Goal: Task Accomplishment & Management: Manage account settings

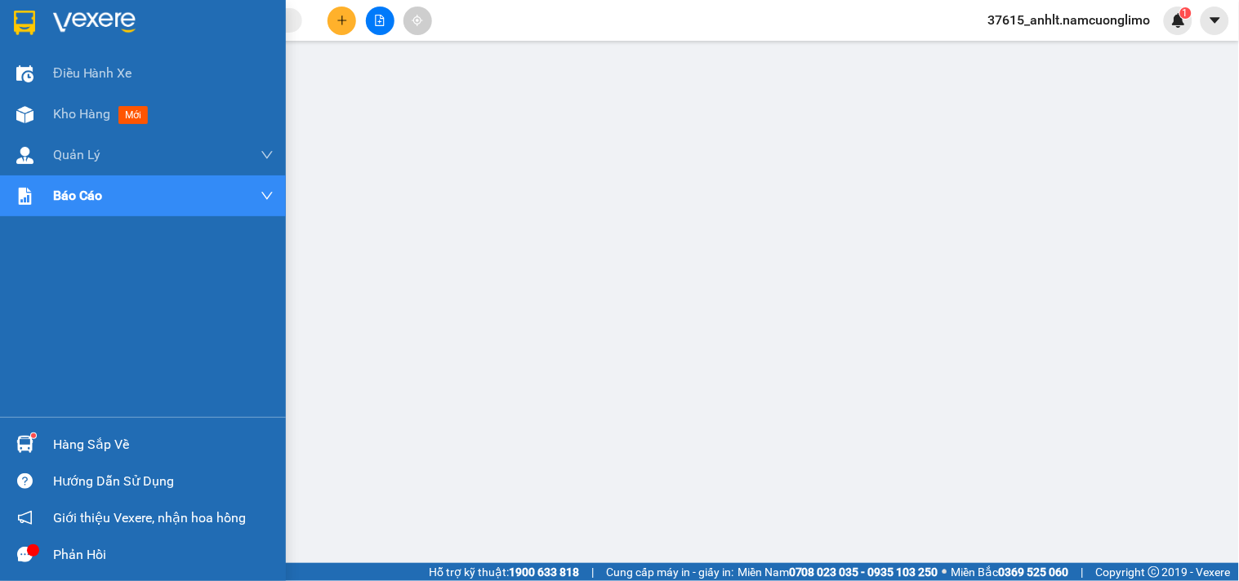
click at [20, 12] on img at bounding box center [24, 23] width 21 height 24
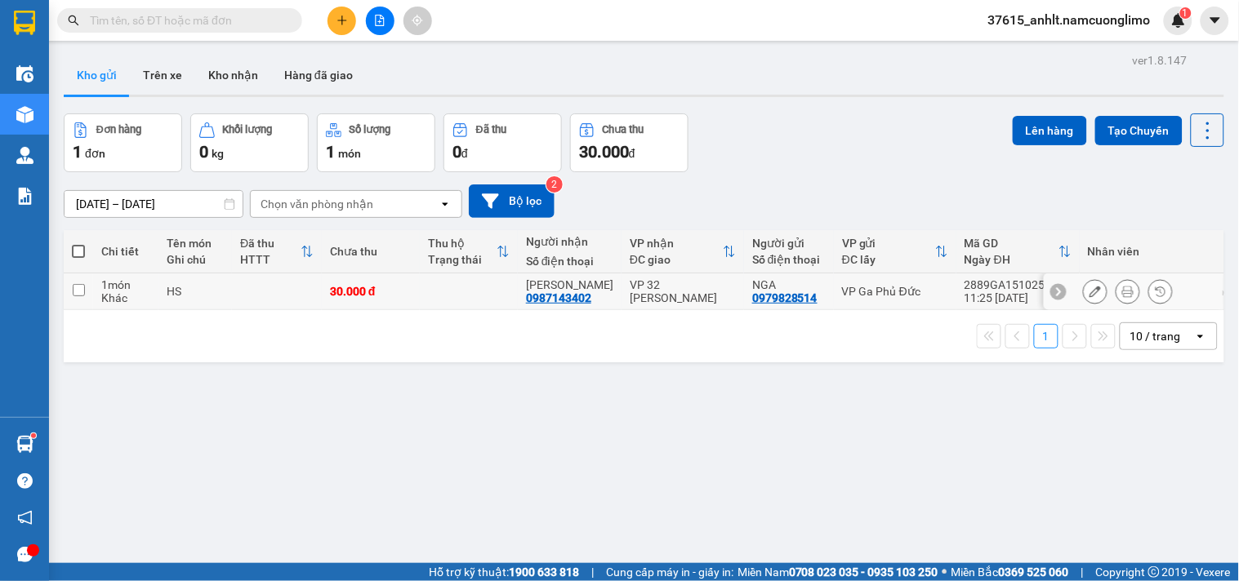
click at [79, 289] on input "checkbox" at bounding box center [79, 290] width 12 height 12
checkbox input "true"
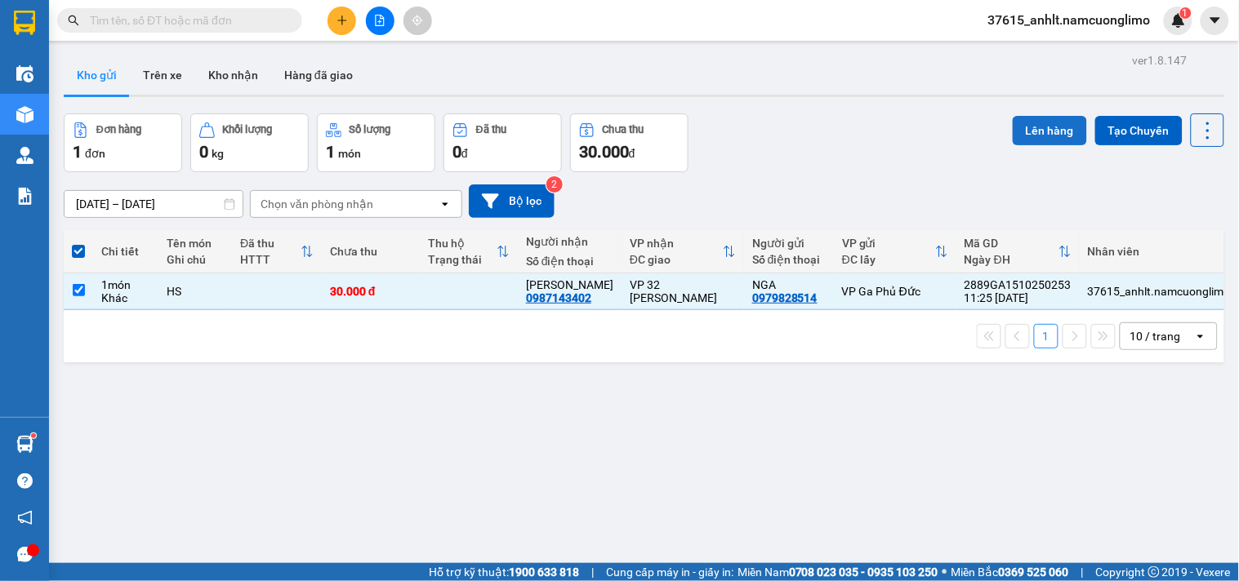
click at [1045, 125] on button "Lên hàng" at bounding box center [1050, 130] width 74 height 29
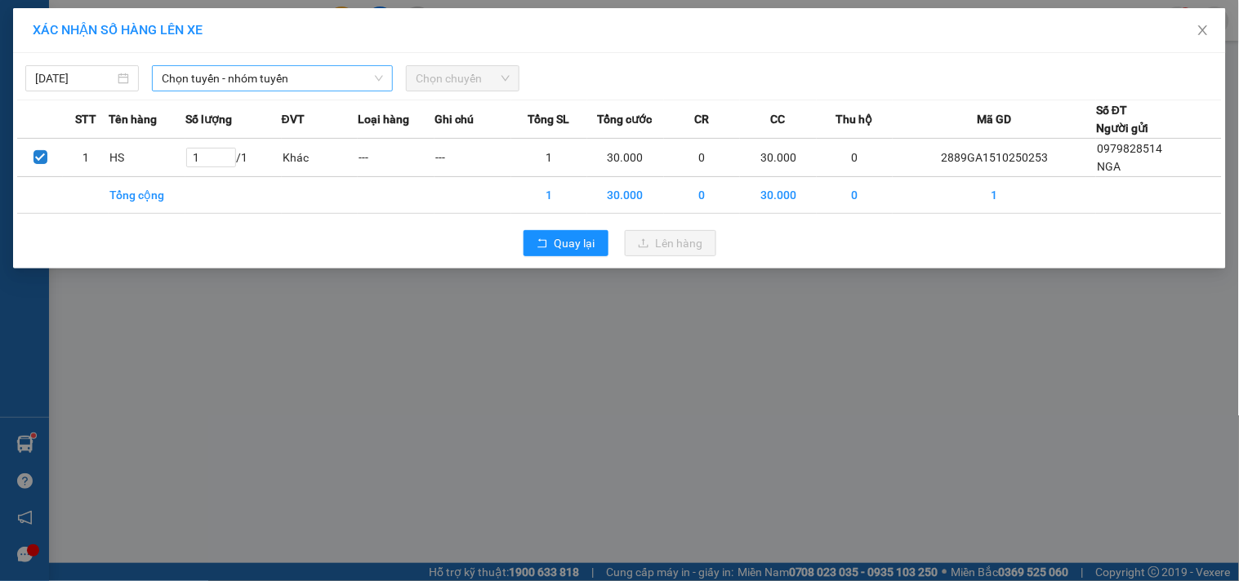
click at [246, 75] on span "Chọn tuyến - nhóm tuyến" at bounding box center [272, 78] width 221 height 24
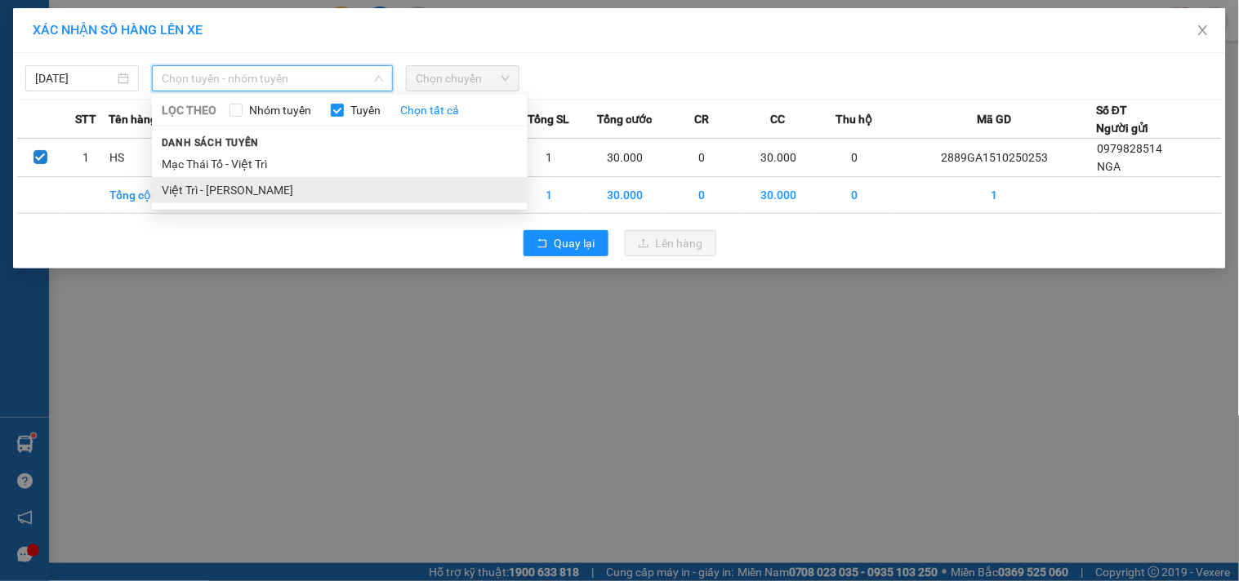
drag, startPoint x: 234, startPoint y: 189, endPoint x: 398, endPoint y: 124, distance: 175.6
click at [237, 189] on li "Việt Trì - [PERSON_NAME]" at bounding box center [340, 190] width 376 height 26
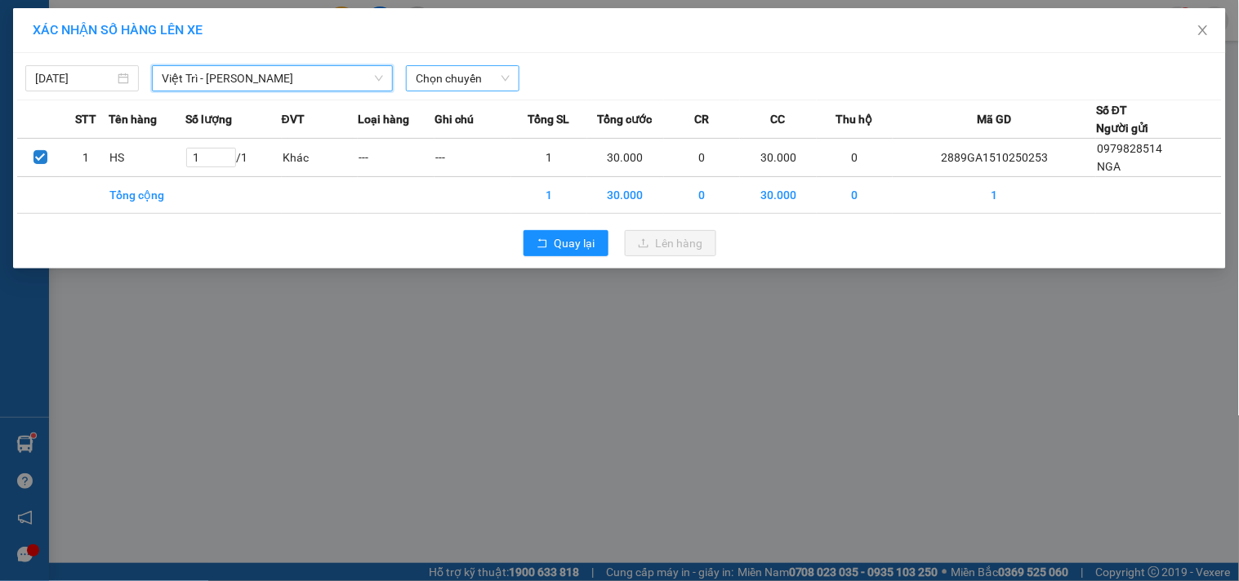
click at [455, 82] on span "Chọn chuyến" at bounding box center [463, 78] width 94 height 24
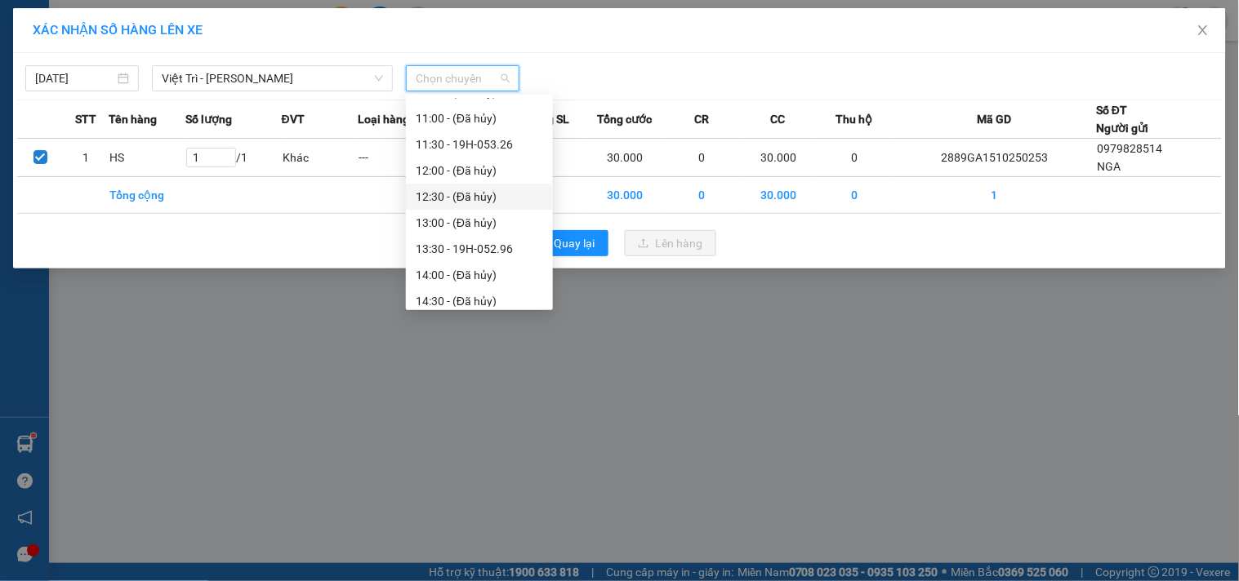
scroll to position [363, 0]
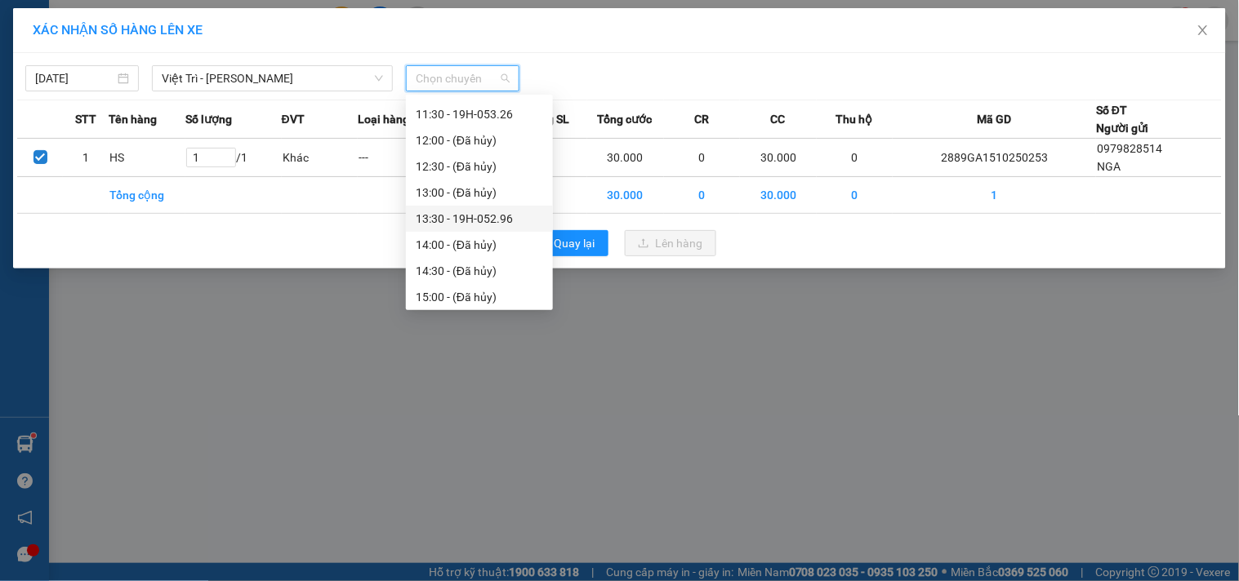
click at [494, 222] on div "13:30 - 19H-052.96" at bounding box center [479, 219] width 127 height 18
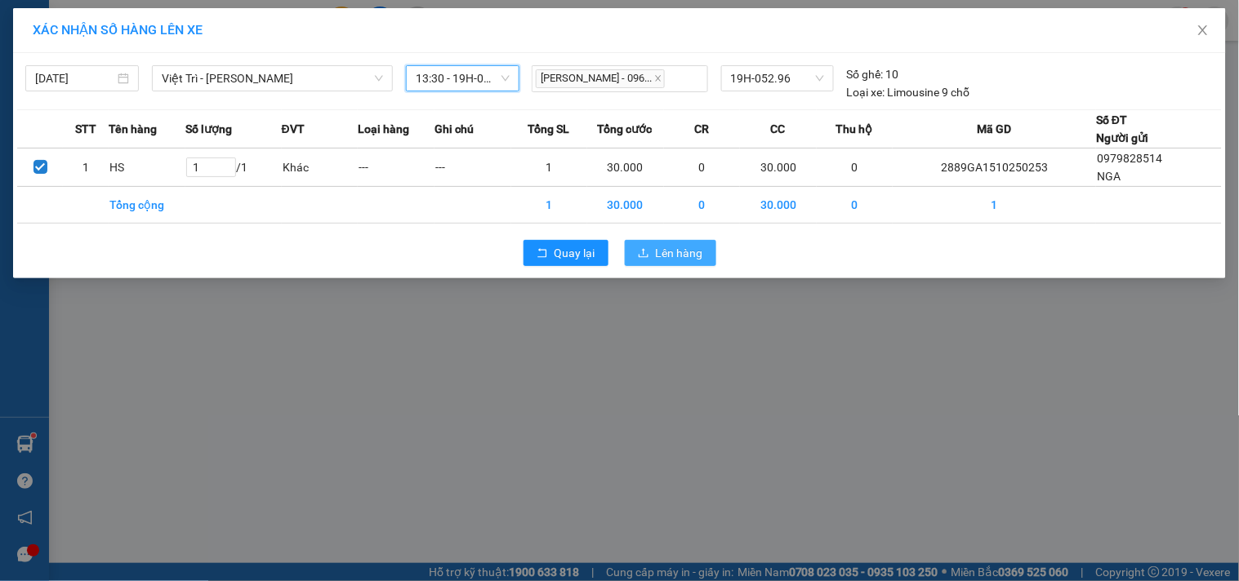
click at [673, 254] on span "Lên hàng" at bounding box center [679, 253] width 47 height 18
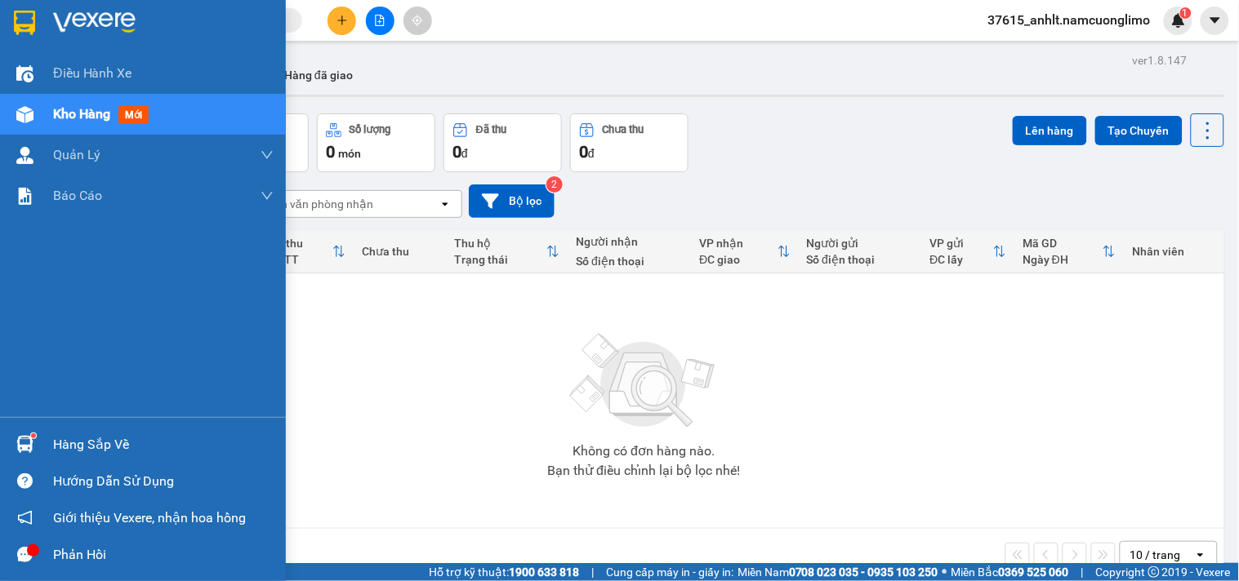
click at [64, 448] on div "Hàng sắp về" at bounding box center [163, 445] width 220 height 24
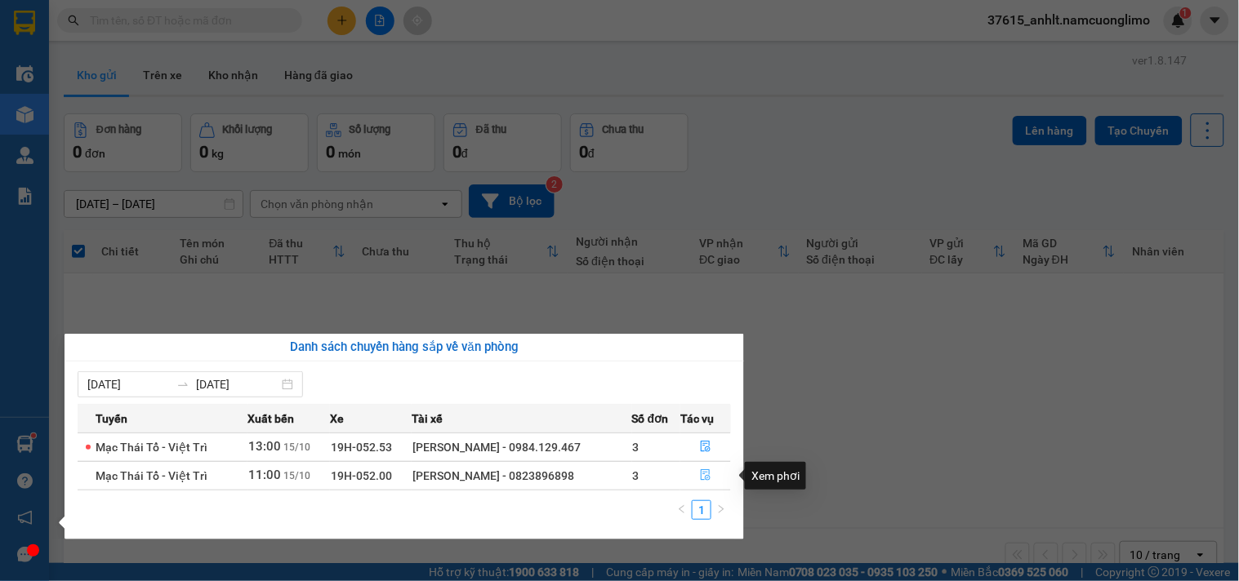
click at [703, 474] on icon "file-done" at bounding box center [706, 475] width 10 height 11
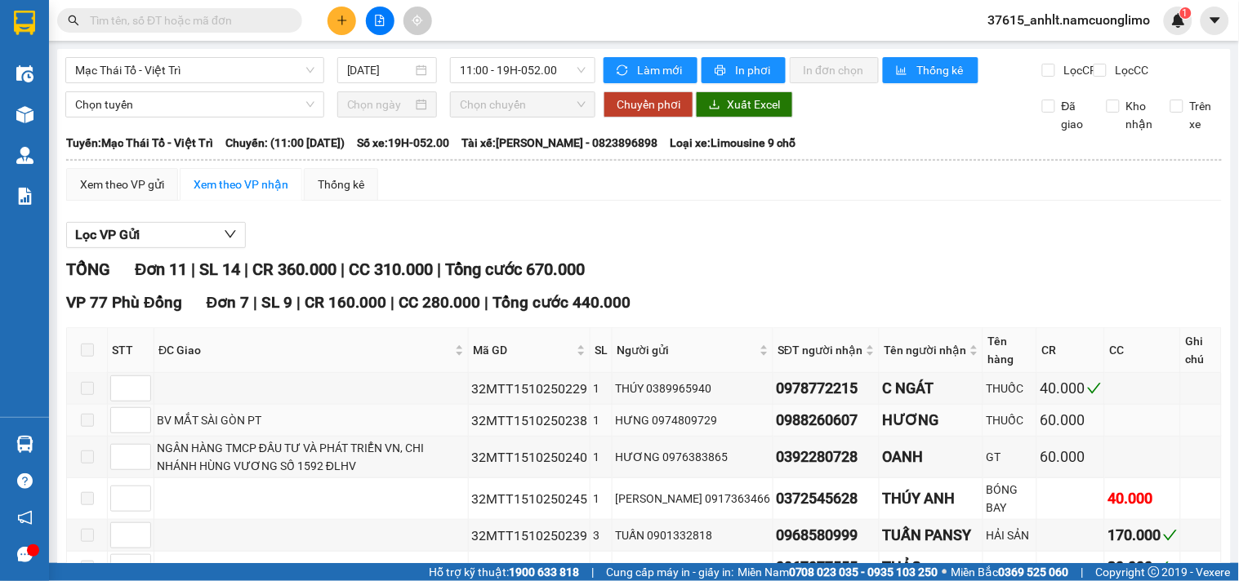
scroll to position [453, 0]
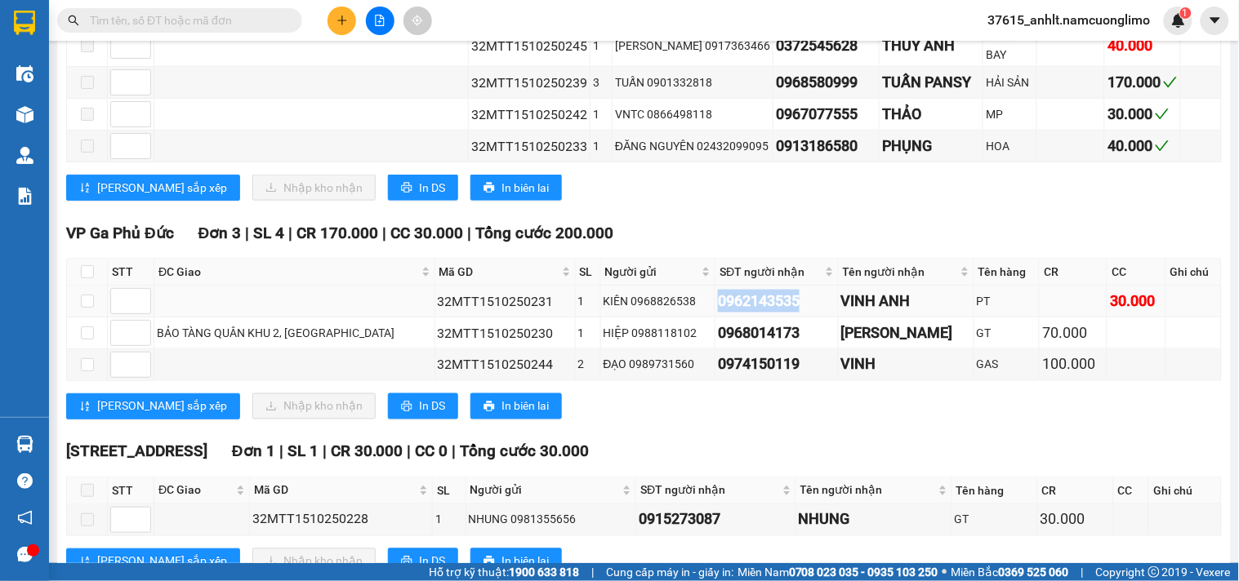
drag, startPoint x: 772, startPoint y: 318, endPoint x: 680, endPoint y: 325, distance: 91.7
click at [718, 313] on div "0962143535" at bounding box center [776, 301] width 117 height 23
copy div "0962143535"
click at [85, 278] on input "checkbox" at bounding box center [87, 271] width 13 height 13
checkbox input "true"
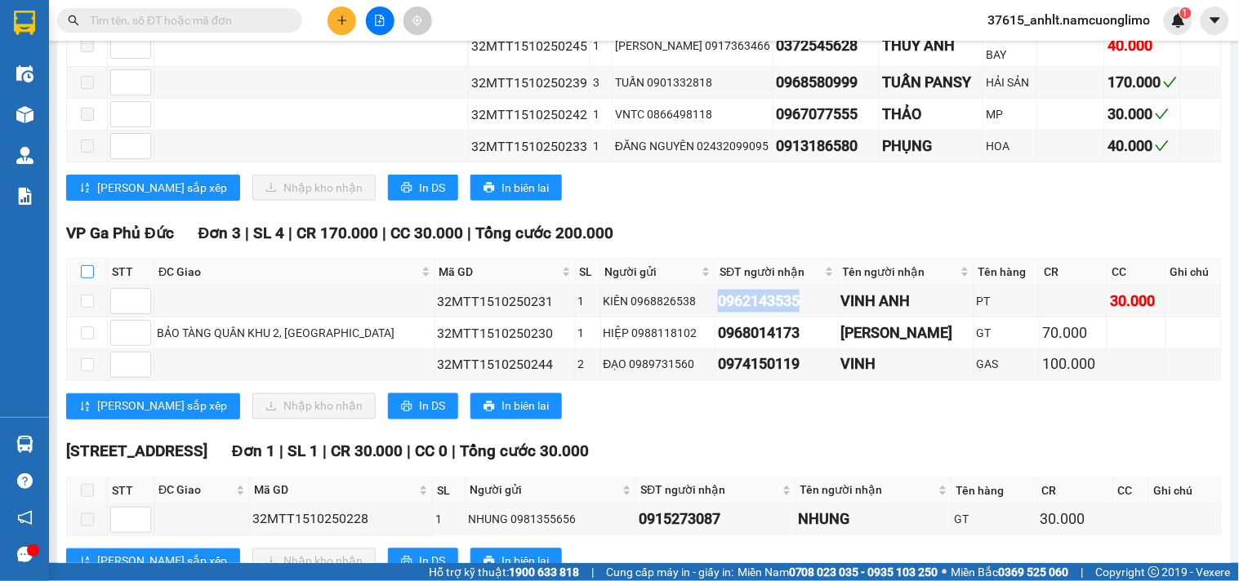
checkbox input "true"
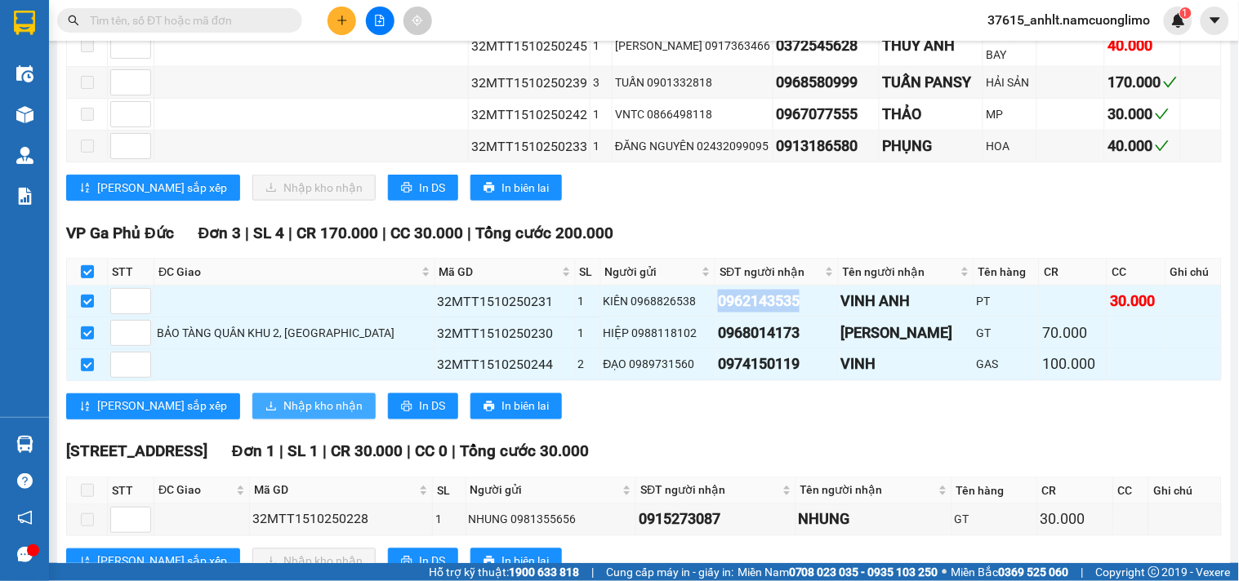
click at [283, 416] on span "Nhập kho nhận" at bounding box center [322, 407] width 79 height 18
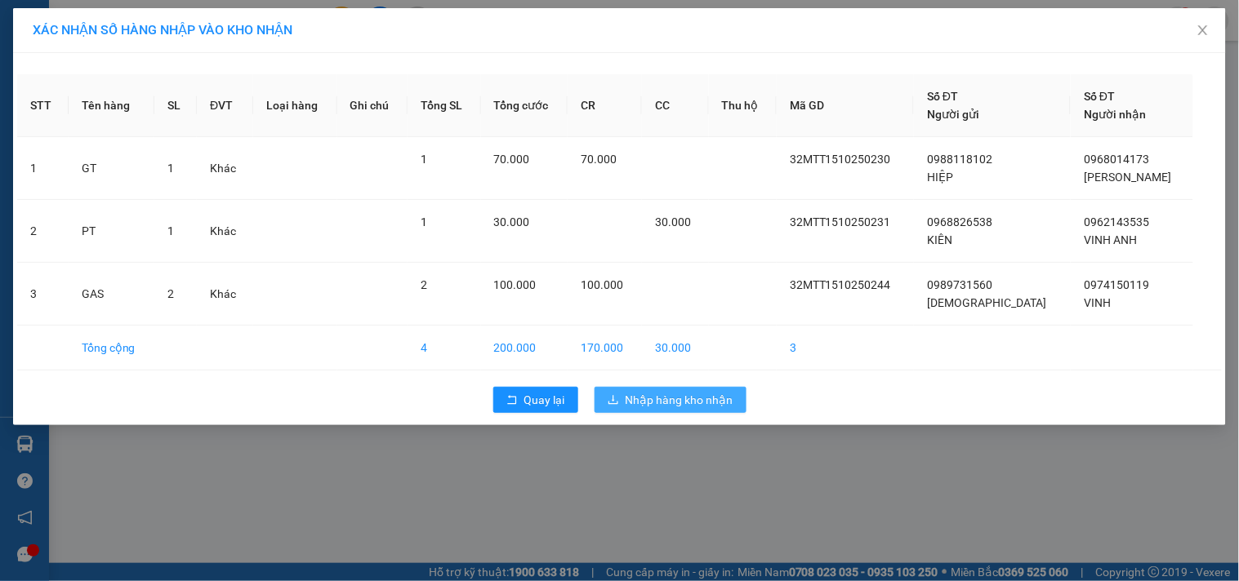
drag, startPoint x: 678, startPoint y: 399, endPoint x: 678, endPoint y: 415, distance: 16.3
click at [678, 400] on span "Nhập hàng kho nhận" at bounding box center [680, 400] width 108 height 18
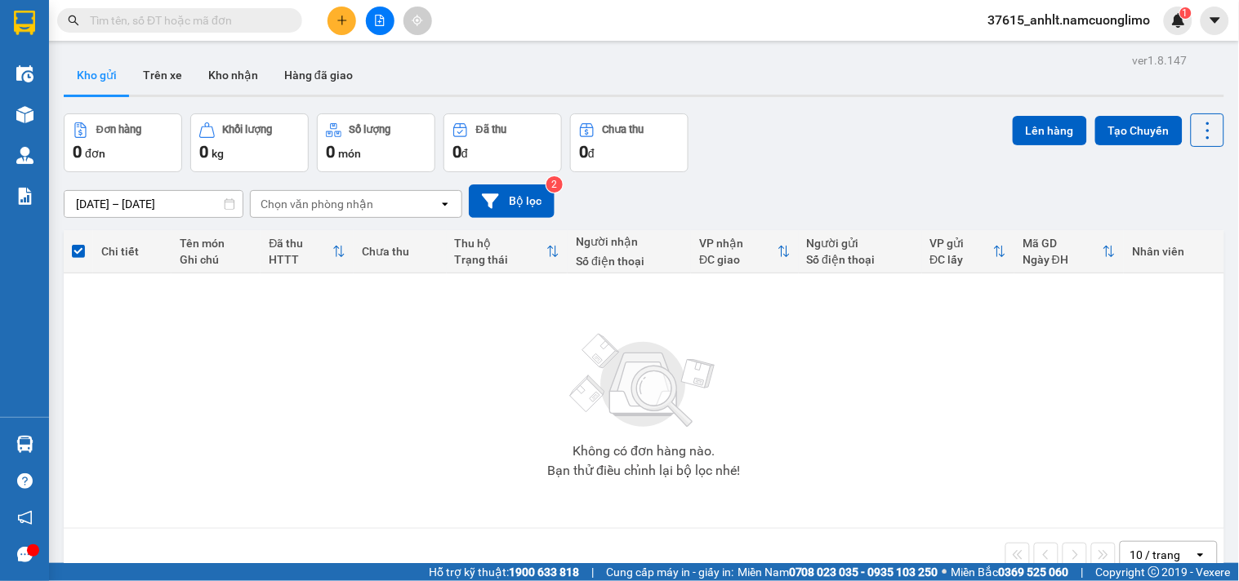
paste input "0988694899"
type input "0988694899"
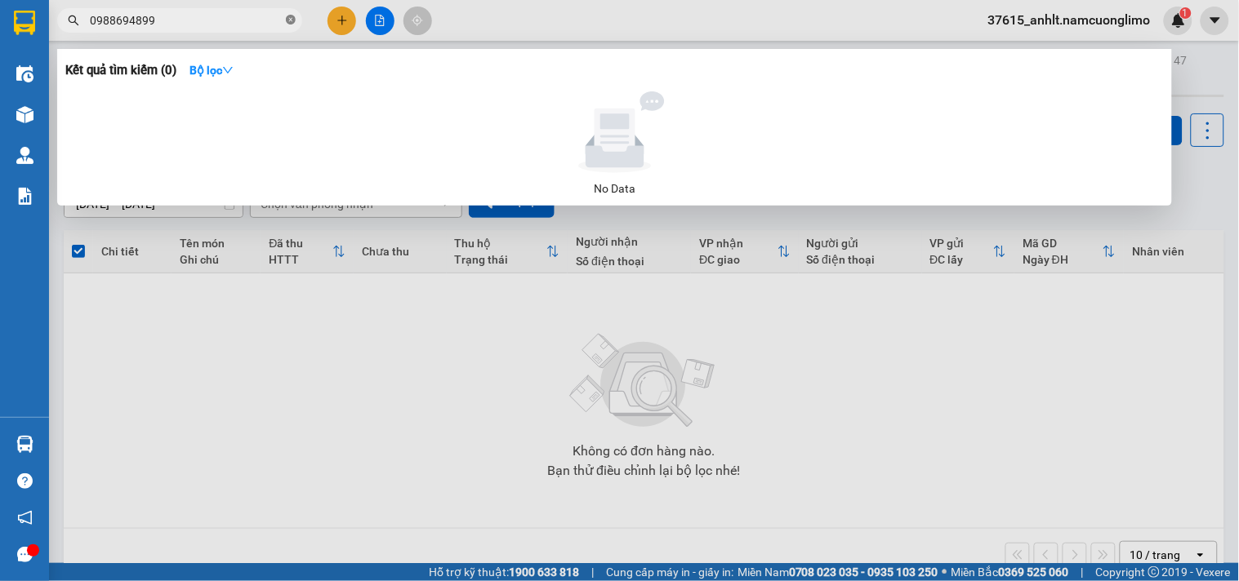
click at [292, 20] on icon "close-circle" at bounding box center [291, 20] width 10 height 10
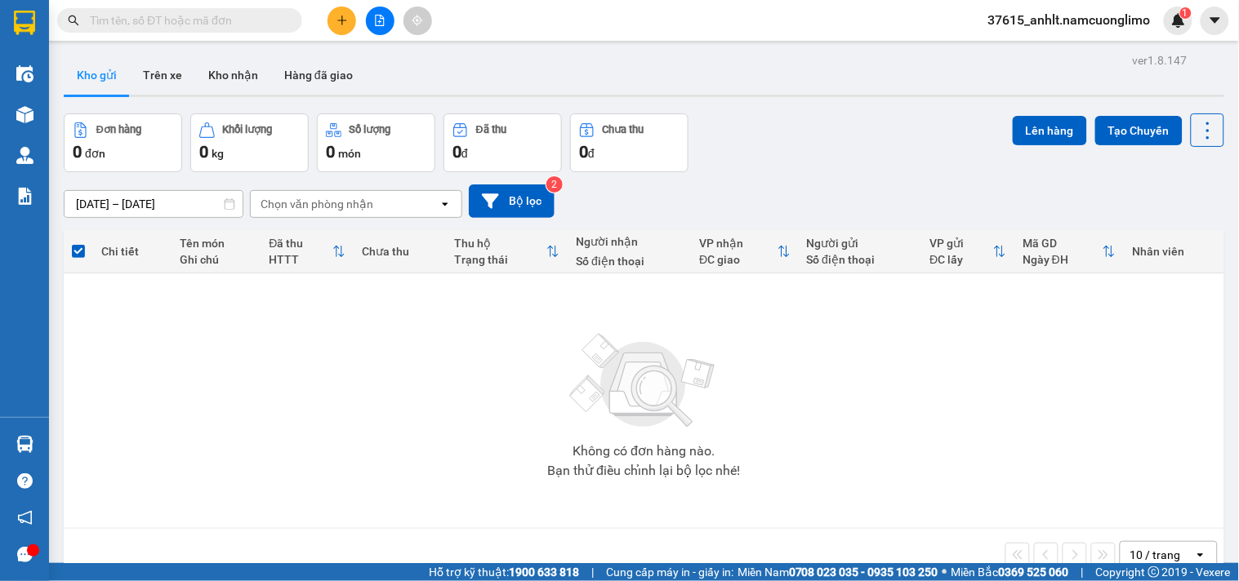
paste input "0988694899"
type input "0988694899"
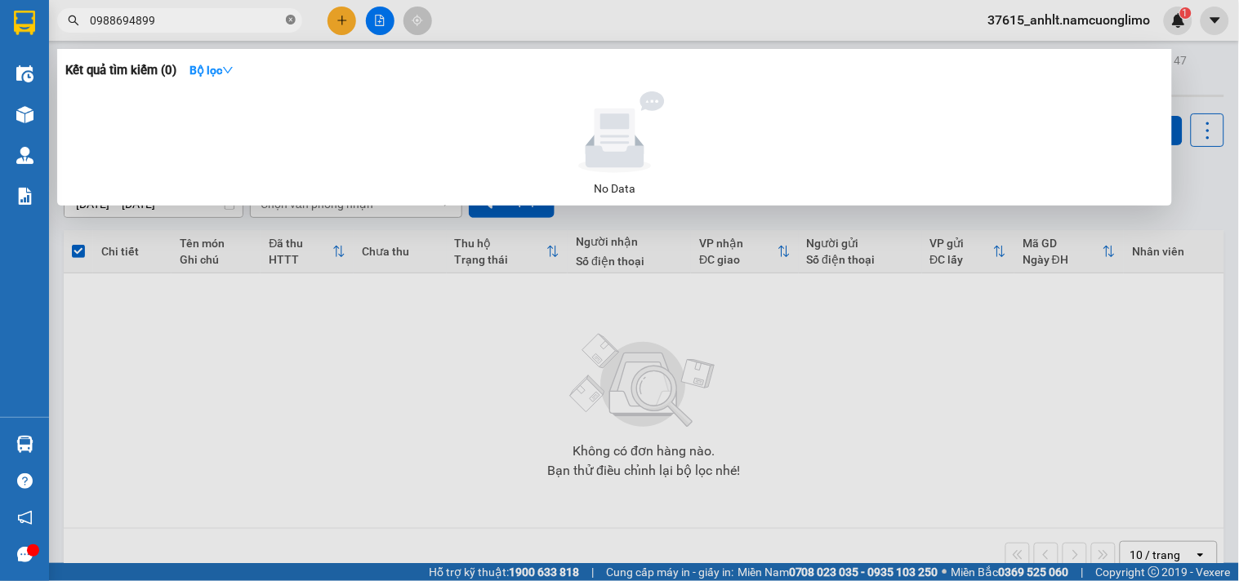
click at [291, 20] on icon "close-circle" at bounding box center [291, 20] width 10 height 10
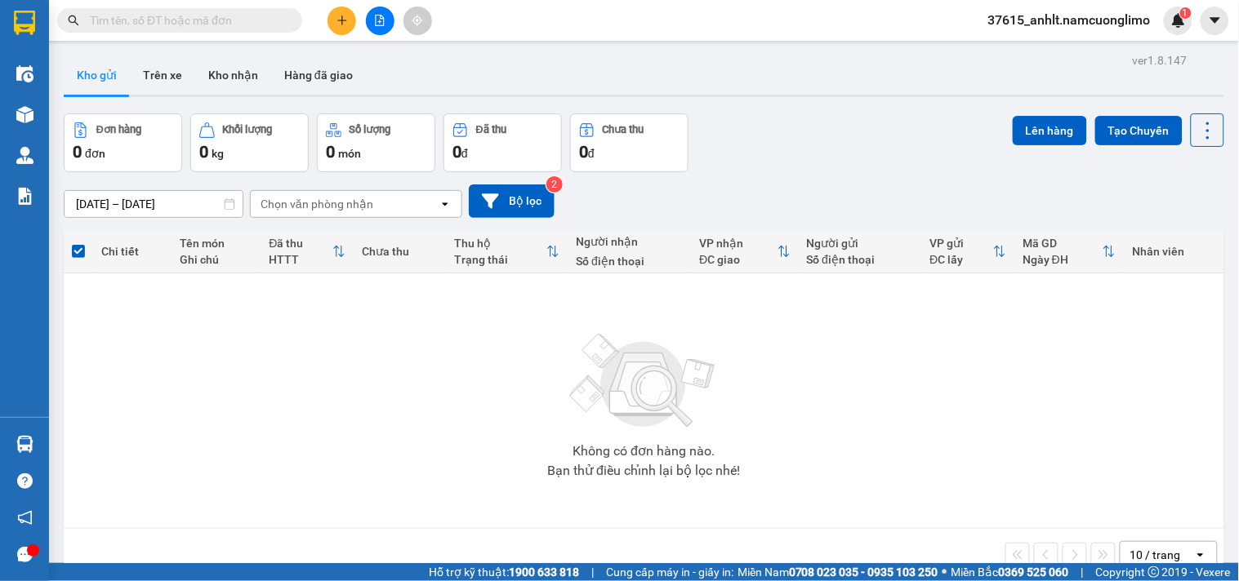
paste input "0936290016"
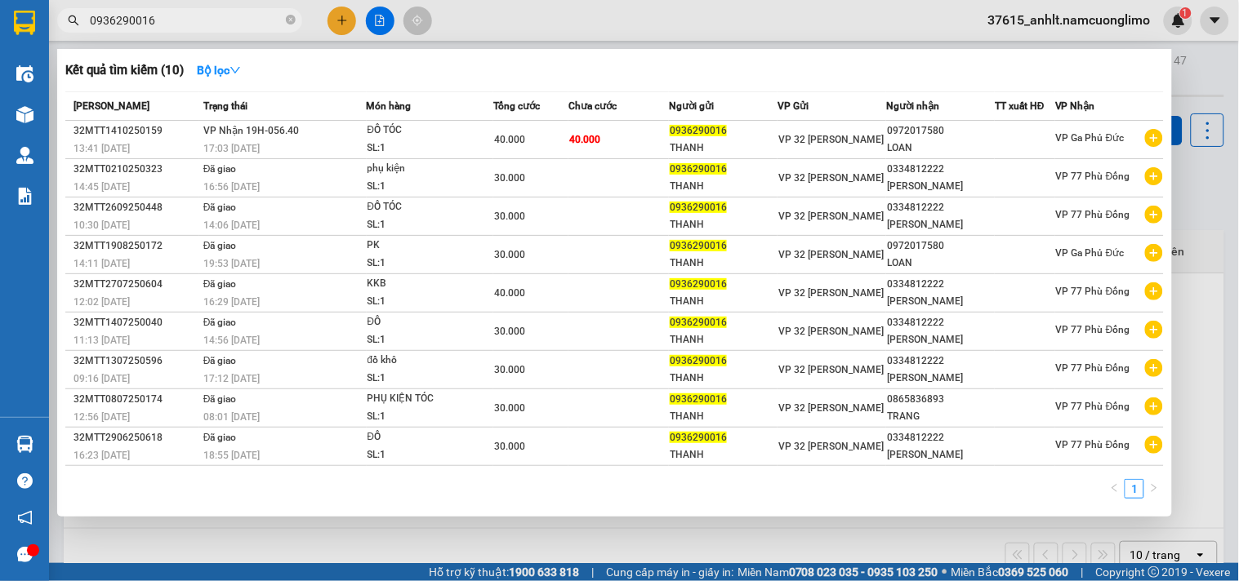
type input "0936290016"
click at [292, 21] on icon "close-circle" at bounding box center [291, 20] width 10 height 10
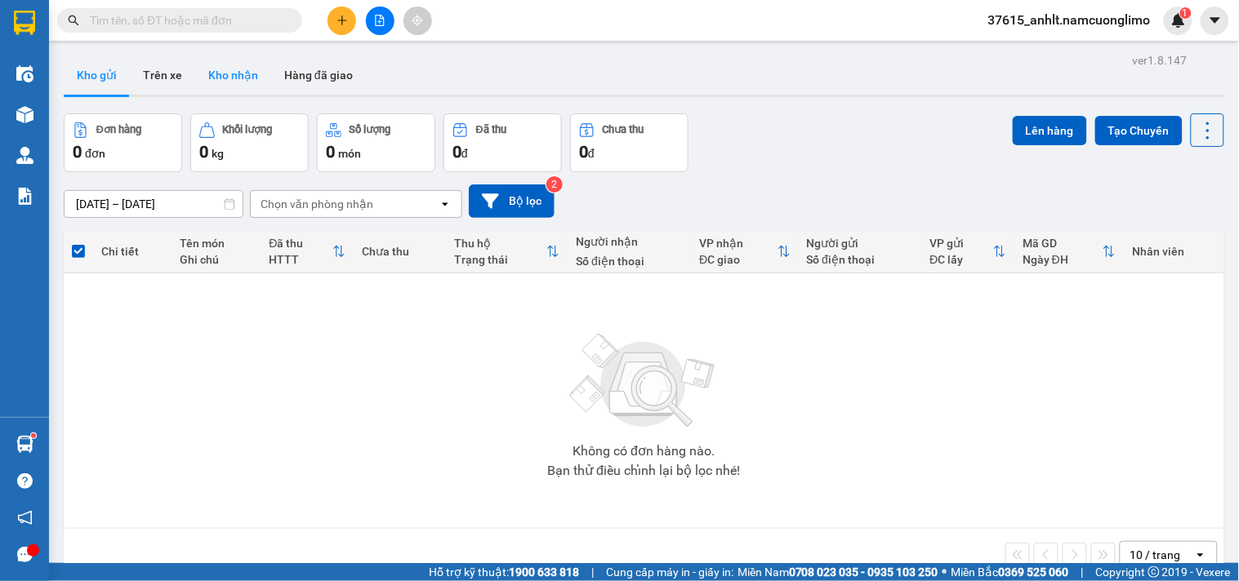
click at [226, 76] on button "Kho nhận" at bounding box center [233, 75] width 76 height 39
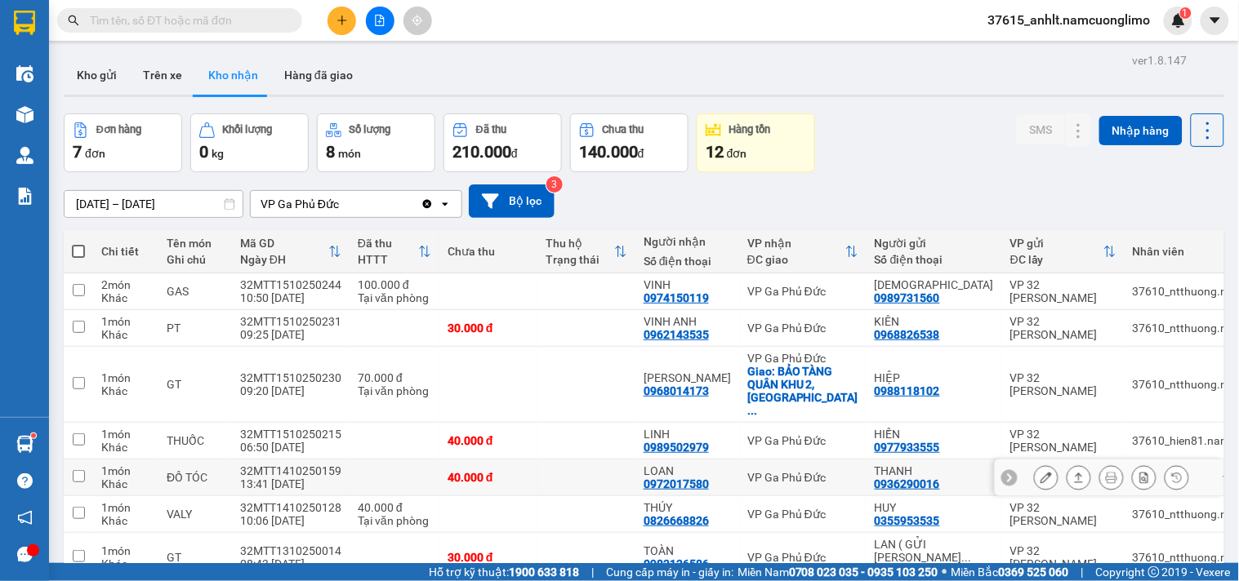
scroll to position [75, 0]
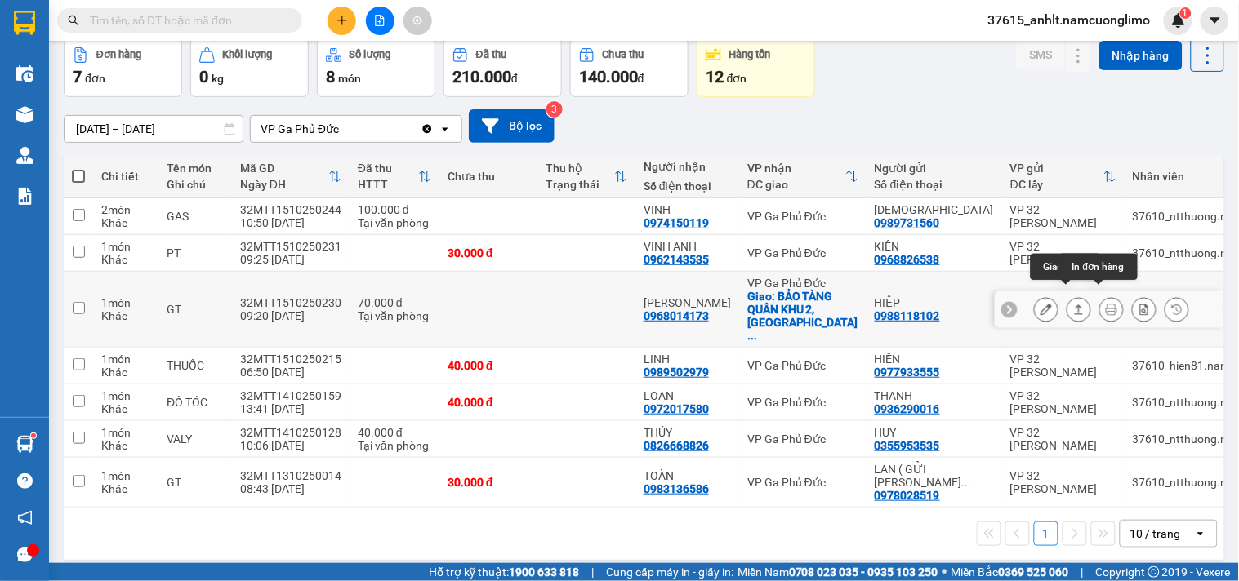
click at [1106, 304] on icon at bounding box center [1111, 309] width 11 height 11
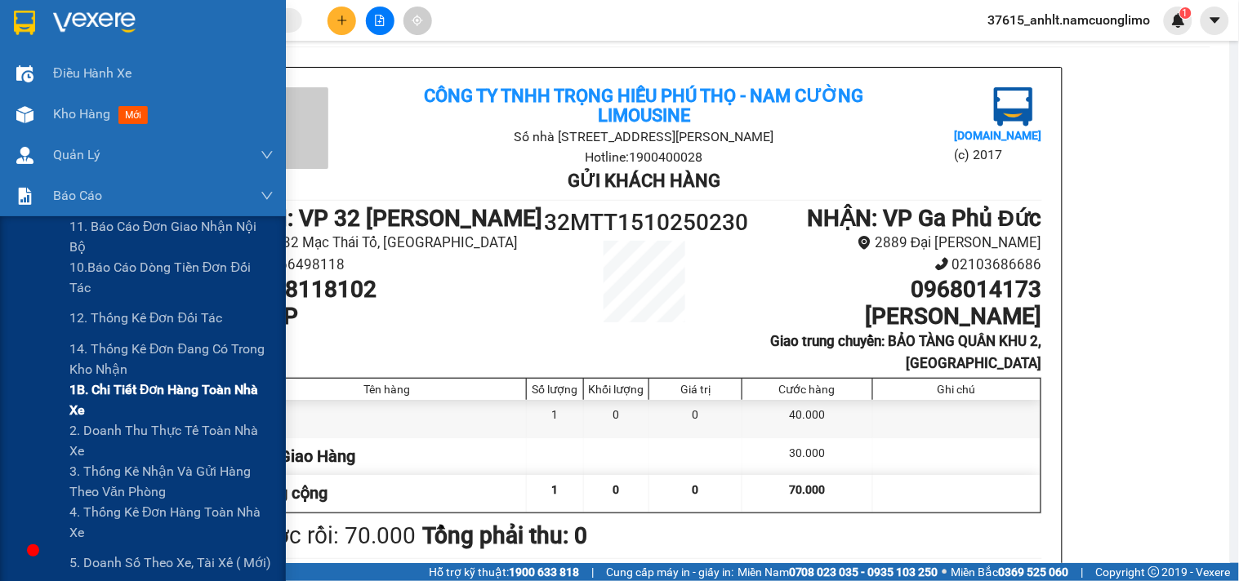
click at [113, 398] on span "1B. Chi tiết đơn hàng toàn nhà xe" at bounding box center [171, 400] width 204 height 41
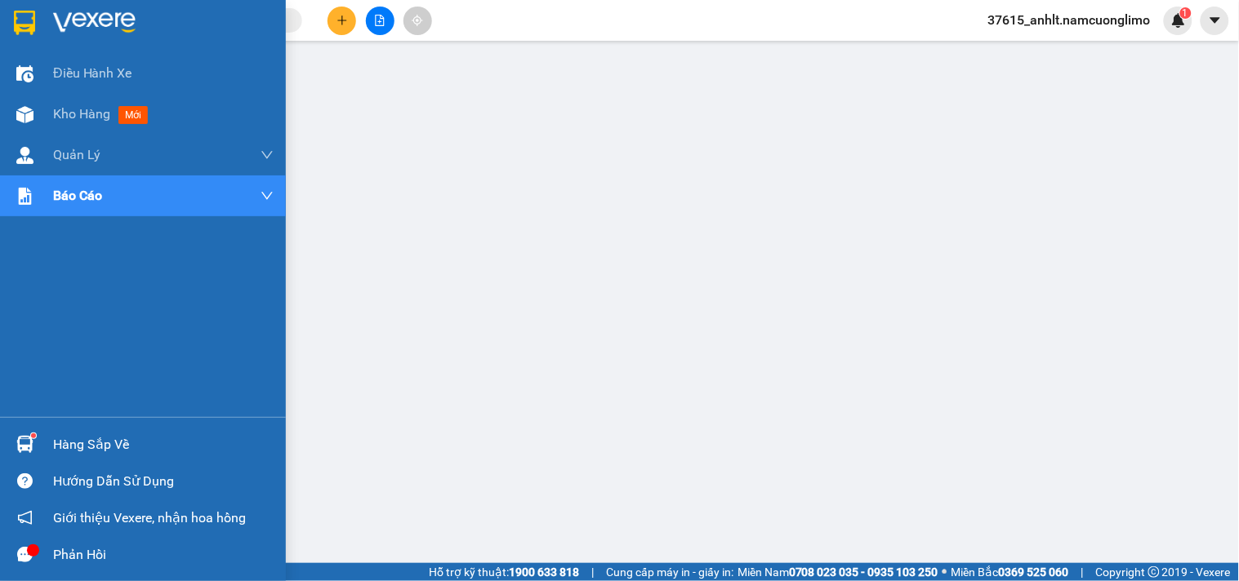
click at [25, 19] on img at bounding box center [24, 23] width 21 height 24
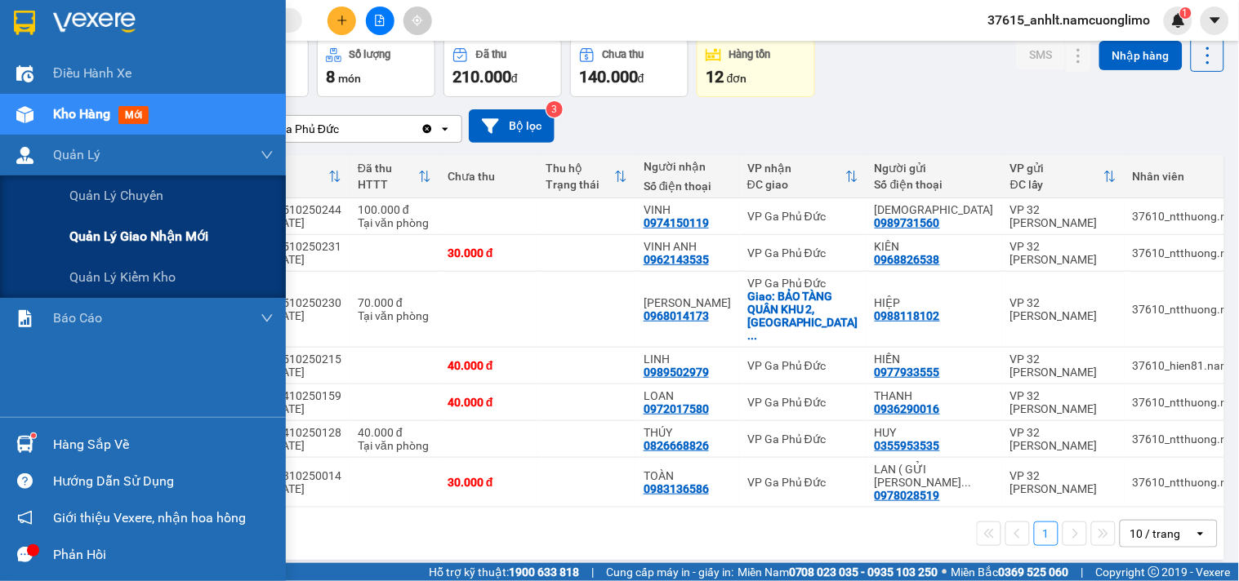
click at [121, 242] on span "Quản lý giao nhận mới" at bounding box center [138, 236] width 139 height 20
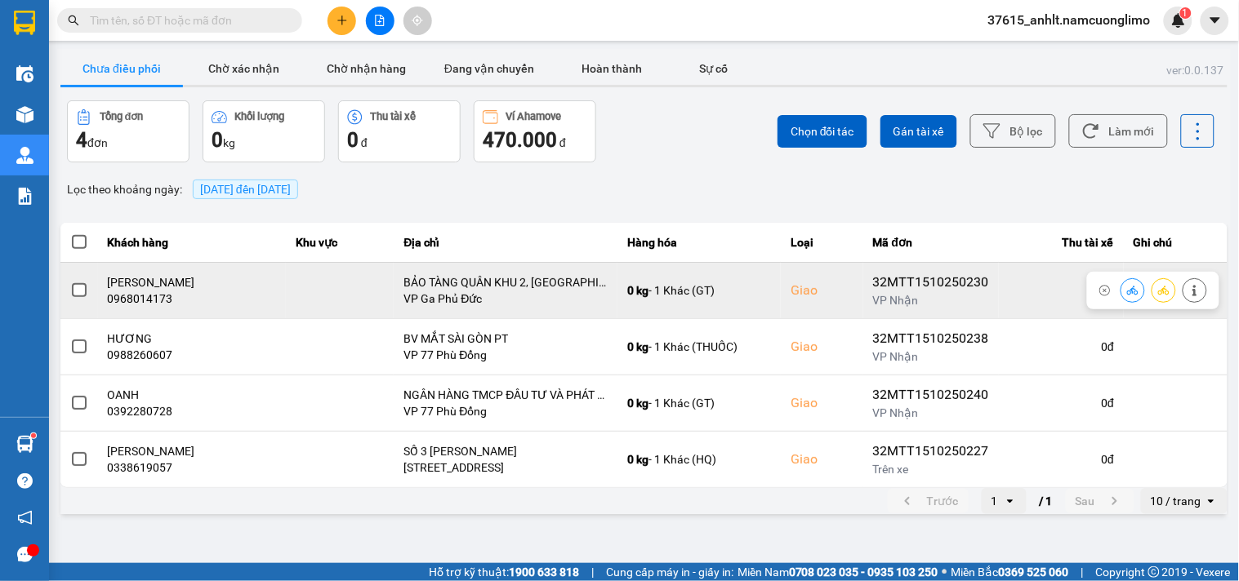
click at [80, 289] on span at bounding box center [79, 290] width 15 height 15
click at [70, 282] on input "checkbox" at bounding box center [70, 282] width 0 height 0
click at [1132, 294] on icon at bounding box center [1132, 290] width 11 height 11
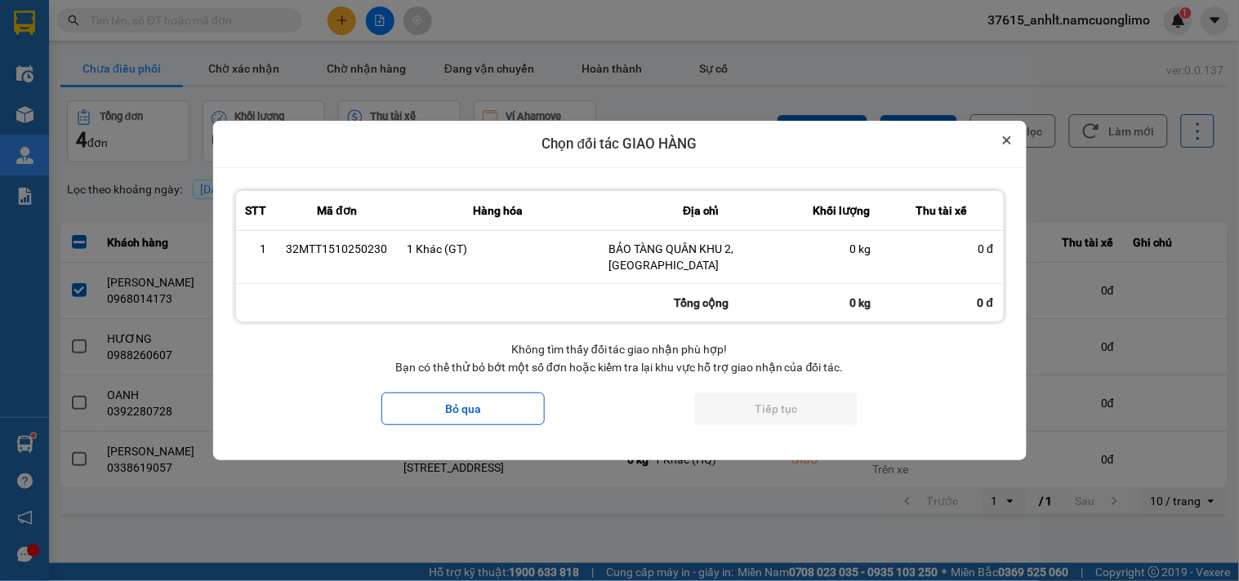
click at [1003, 145] on icon "Close" at bounding box center [1007, 140] width 8 height 8
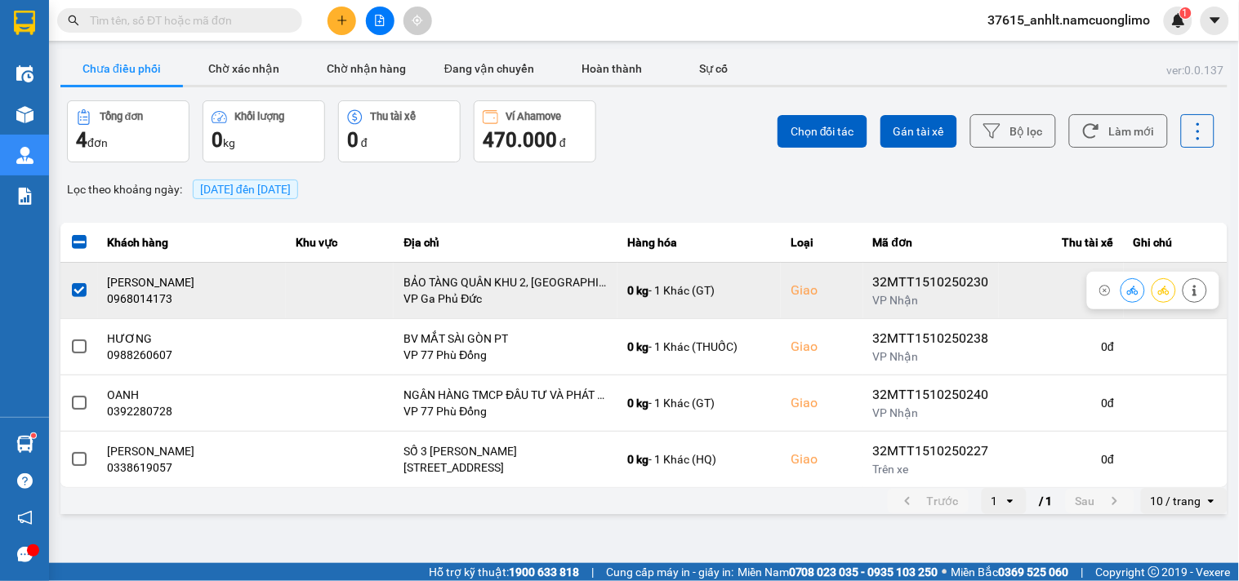
click at [1164, 295] on icon at bounding box center [1163, 290] width 11 height 11
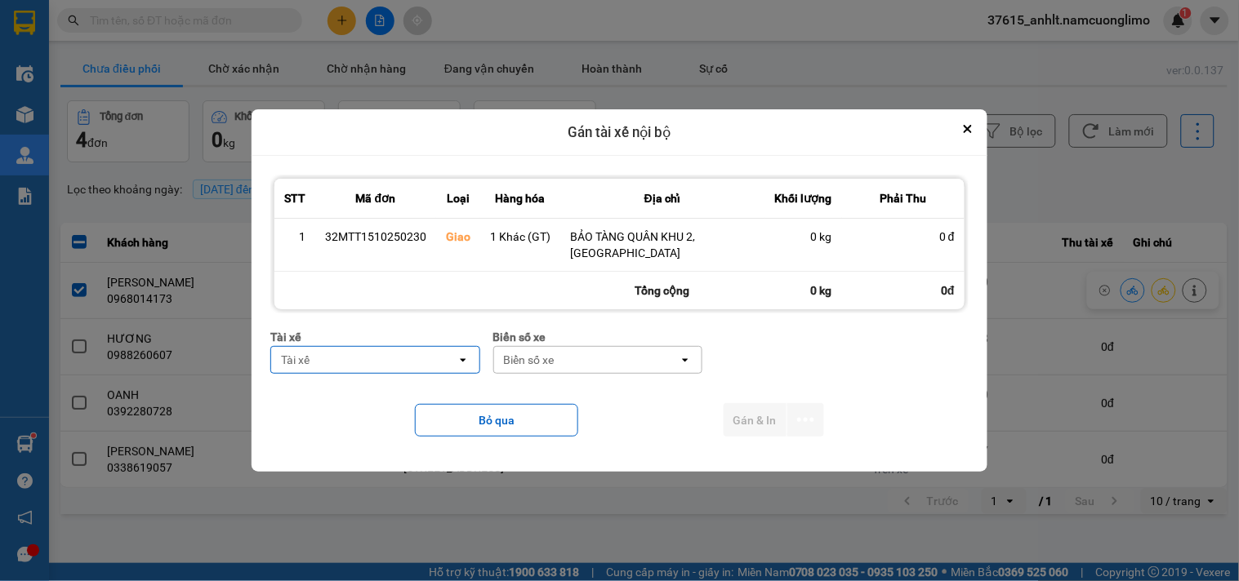
click at [541, 354] on div "Biển số xe" at bounding box center [529, 360] width 51 height 16
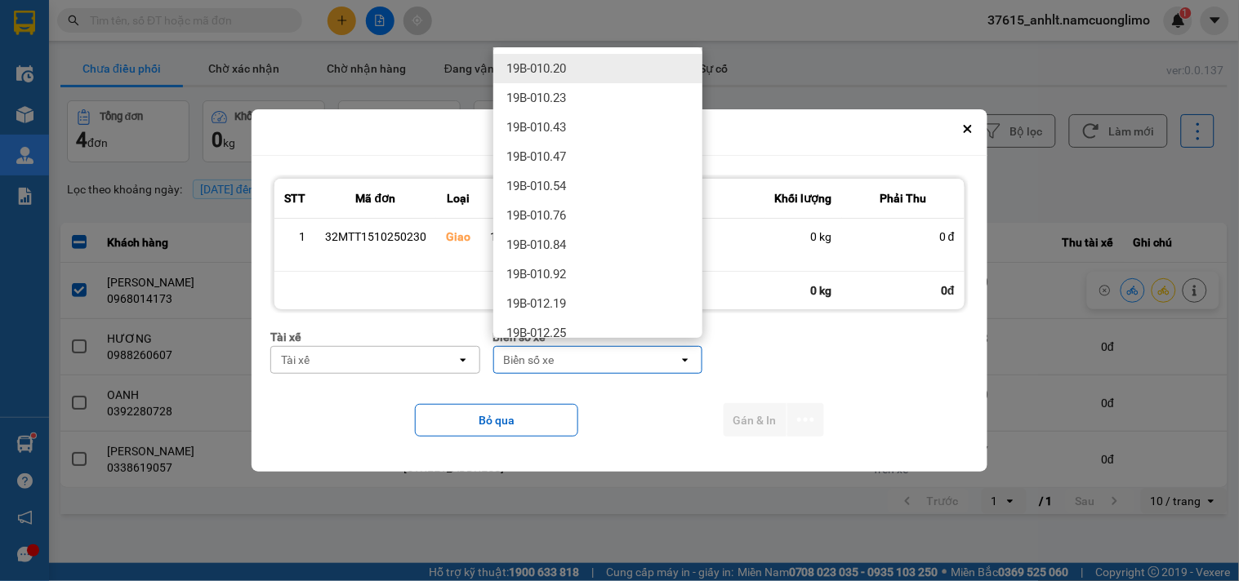
click at [320, 347] on div "Tài xế" at bounding box center [363, 360] width 185 height 26
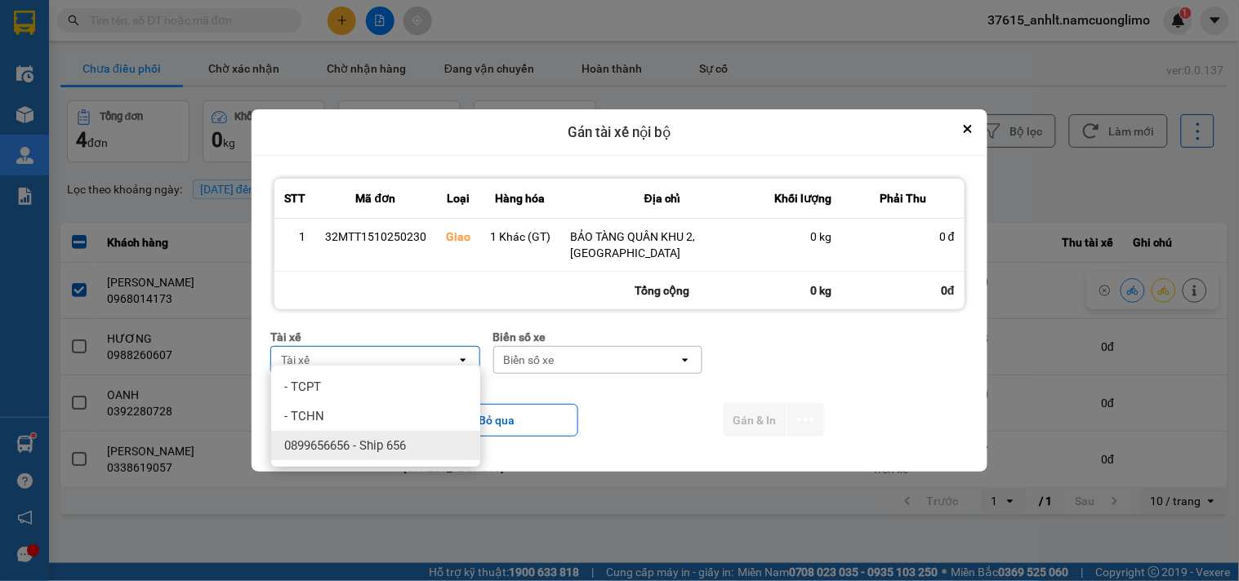
click at [345, 445] on span "0899656656 - Ship 656" at bounding box center [345, 446] width 122 height 16
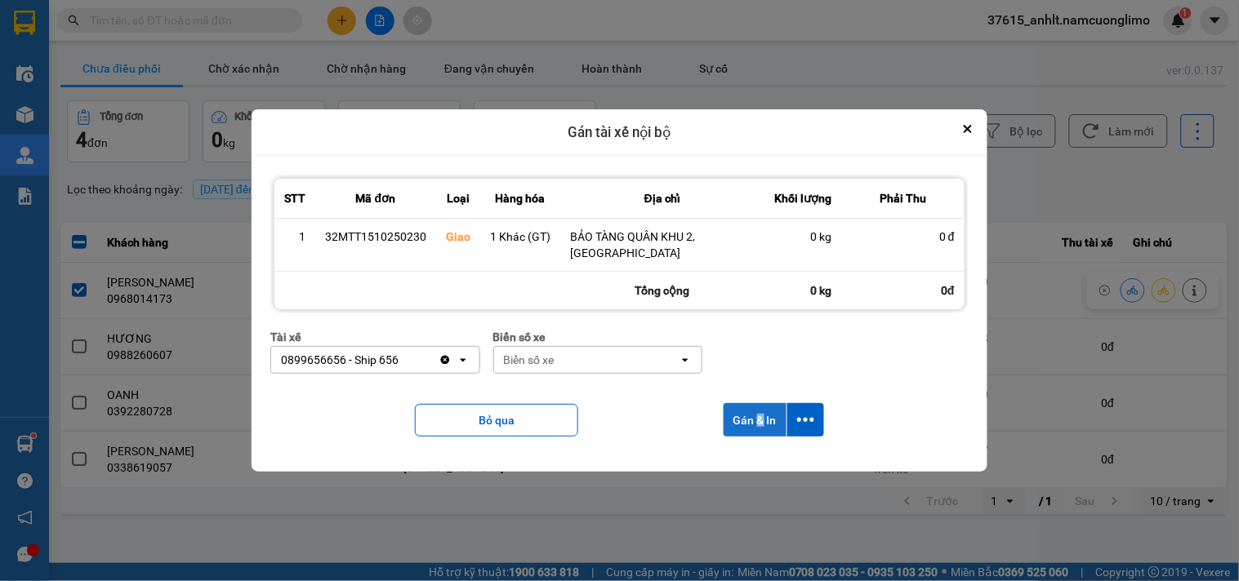
click at [759, 407] on button "Gán & In" at bounding box center [755, 419] width 63 height 33
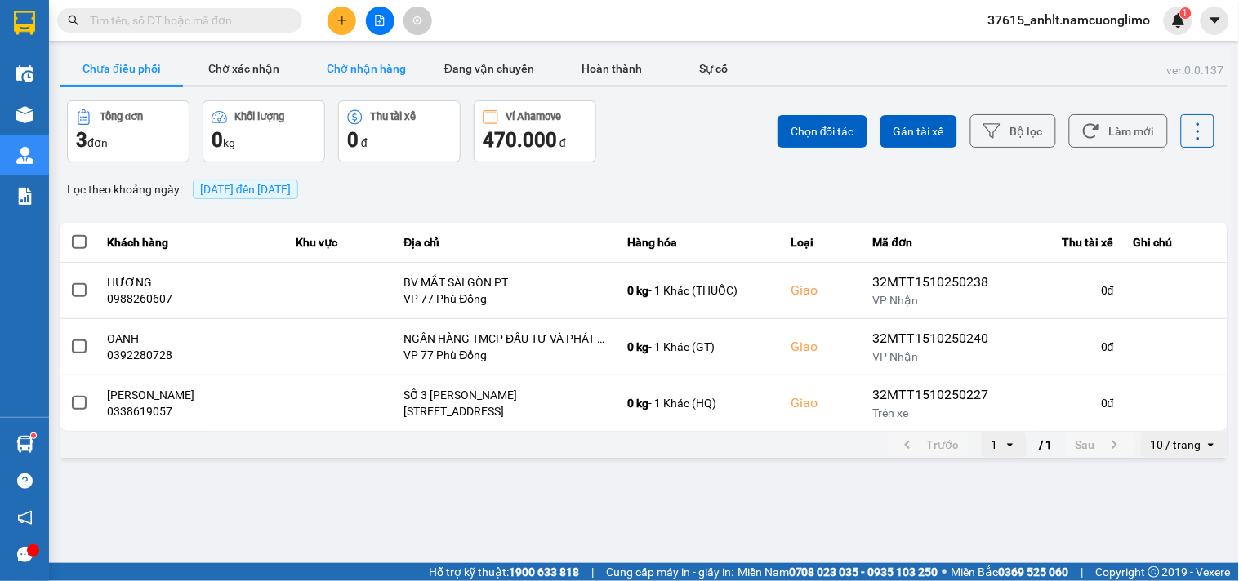
click at [369, 71] on button "Chờ nhận hàng" at bounding box center [366, 68] width 122 height 33
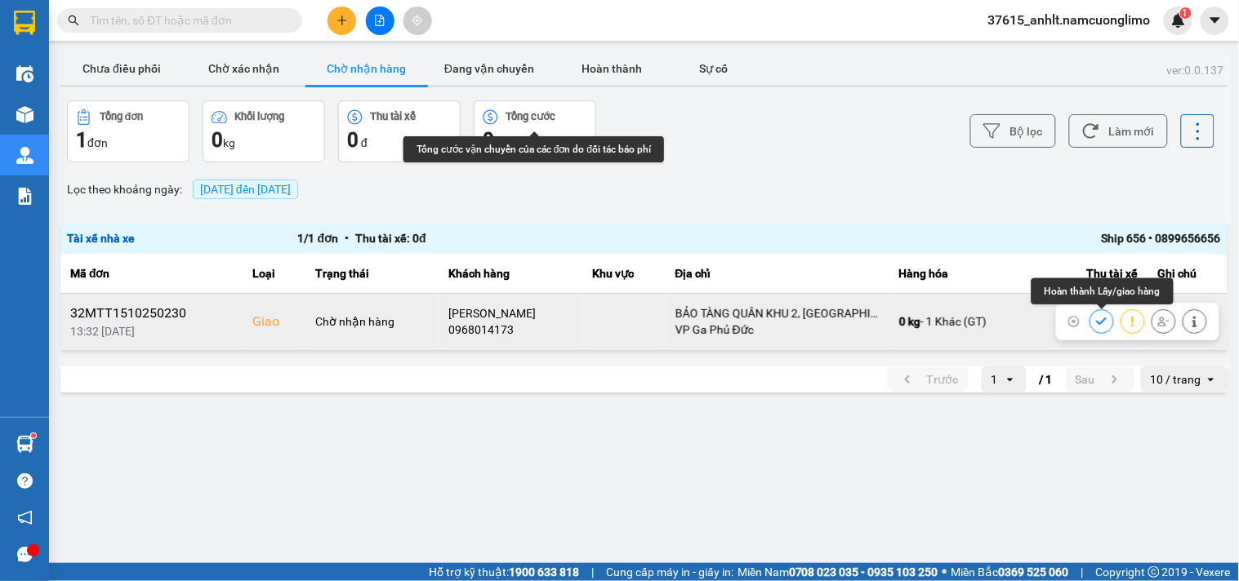
click at [1099, 318] on icon at bounding box center [1101, 321] width 11 height 11
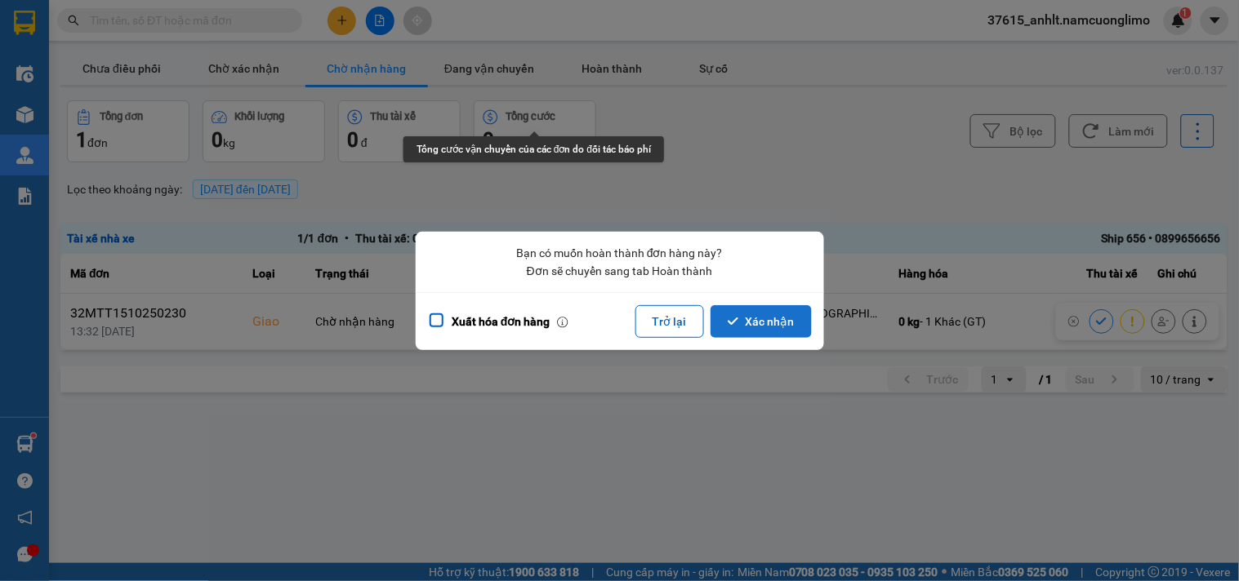
click at [770, 317] on button "Xác nhận" at bounding box center [760, 321] width 101 height 33
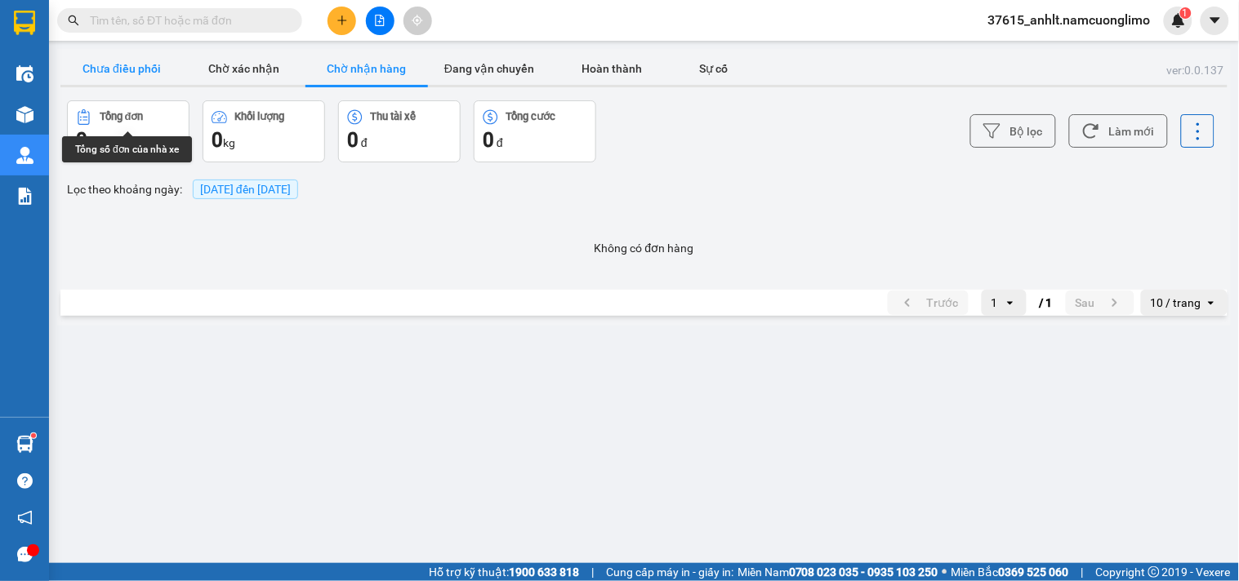
click at [115, 64] on button "Chưa điều phối" at bounding box center [121, 68] width 122 height 33
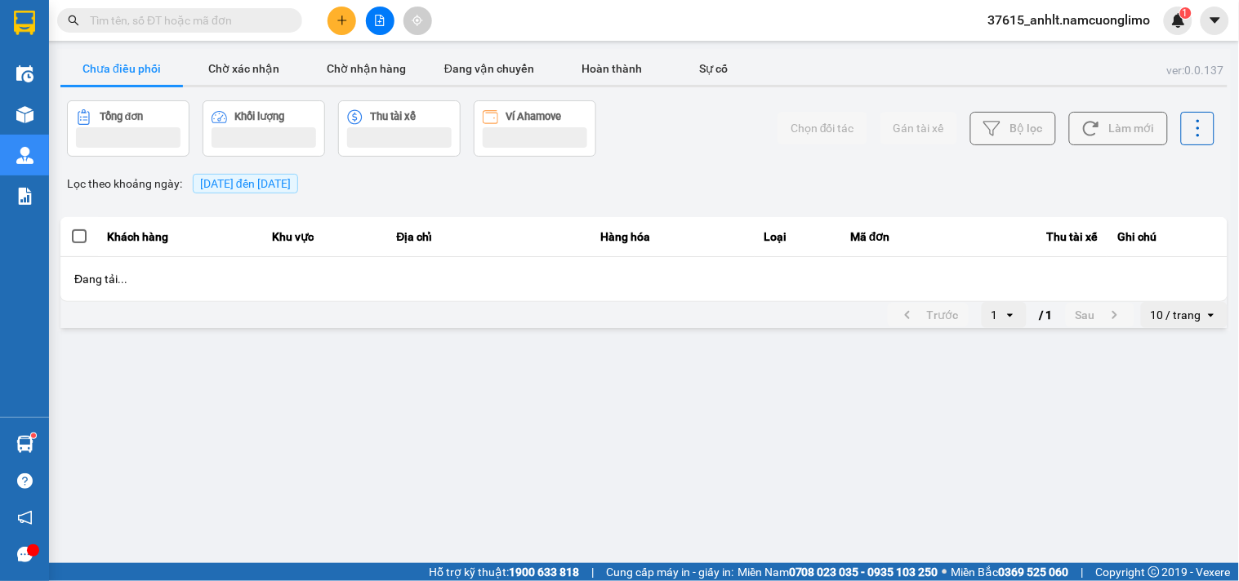
click at [115, 64] on button "Chưa điều phối" at bounding box center [121, 68] width 122 height 33
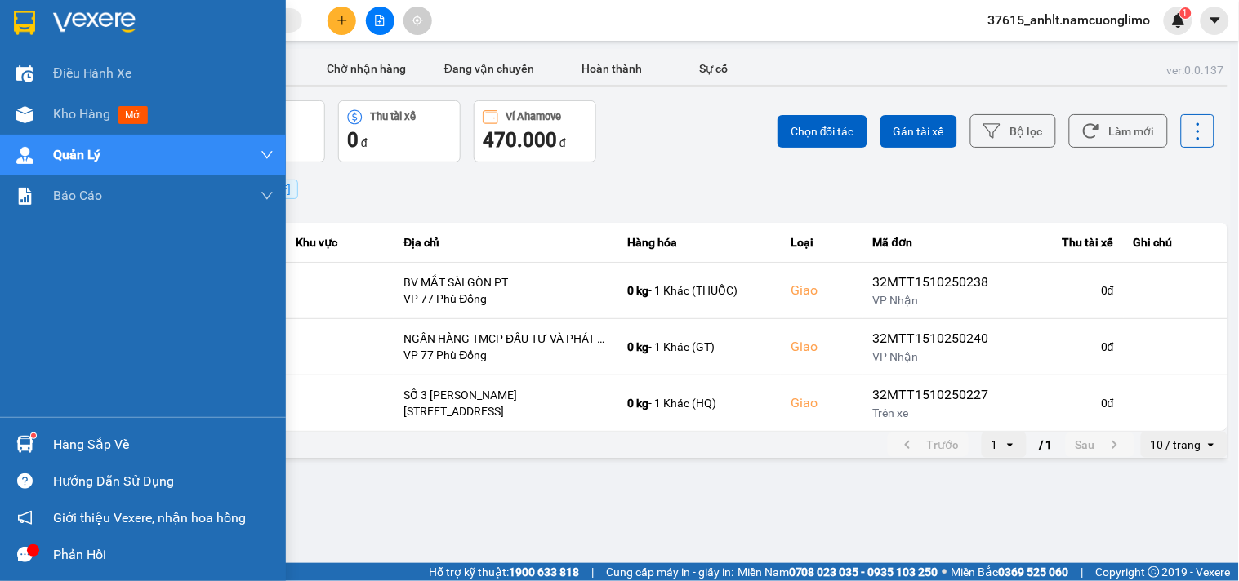
click at [21, 18] on img at bounding box center [24, 23] width 21 height 24
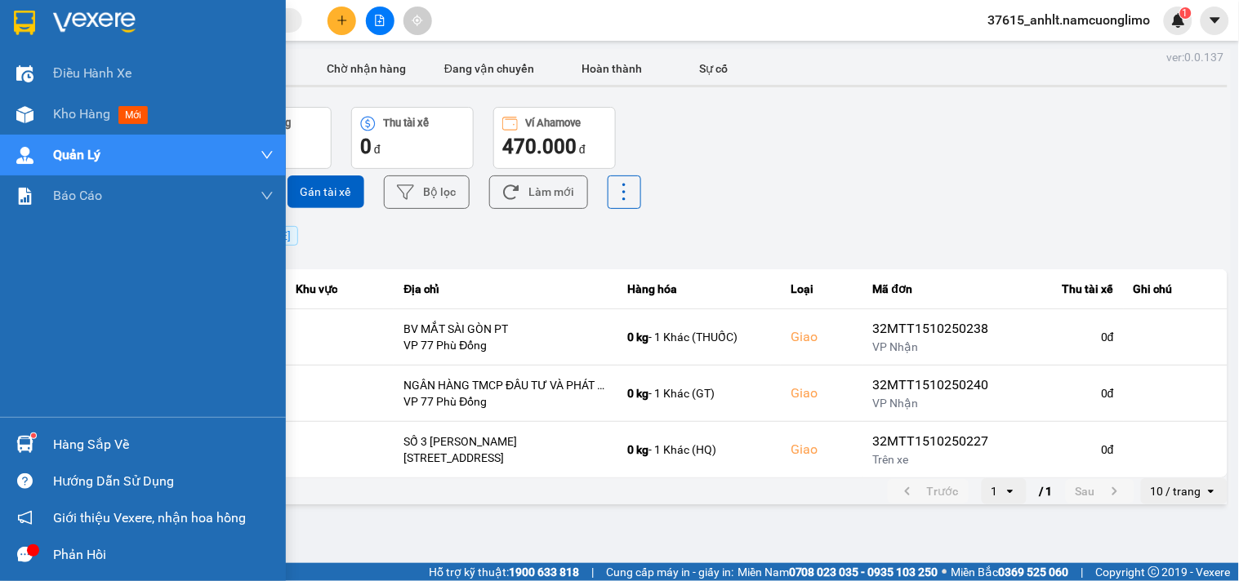
click at [21, 18] on img at bounding box center [24, 23] width 21 height 24
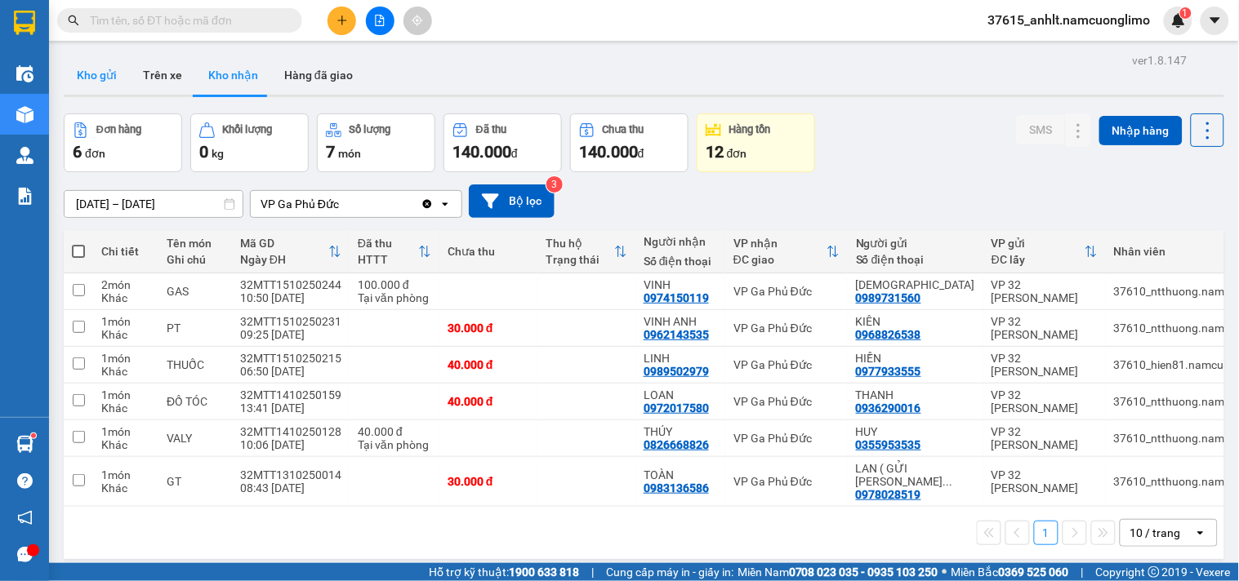
click at [109, 70] on button "Kho gửi" at bounding box center [97, 75] width 66 height 39
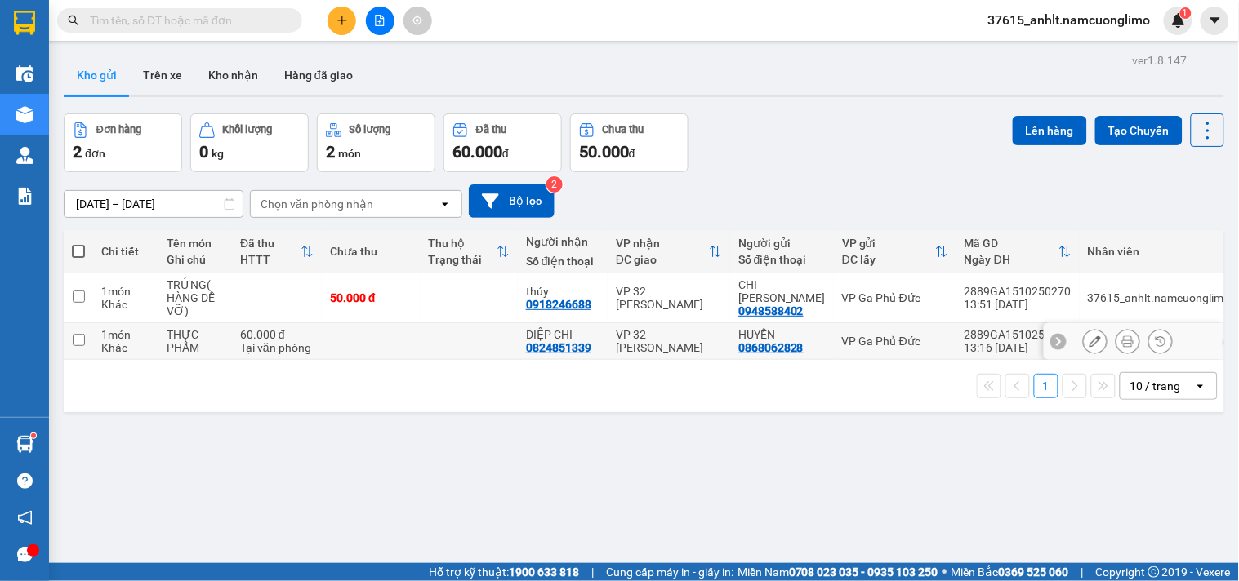
click at [79, 338] on input "checkbox" at bounding box center [79, 340] width 12 height 12
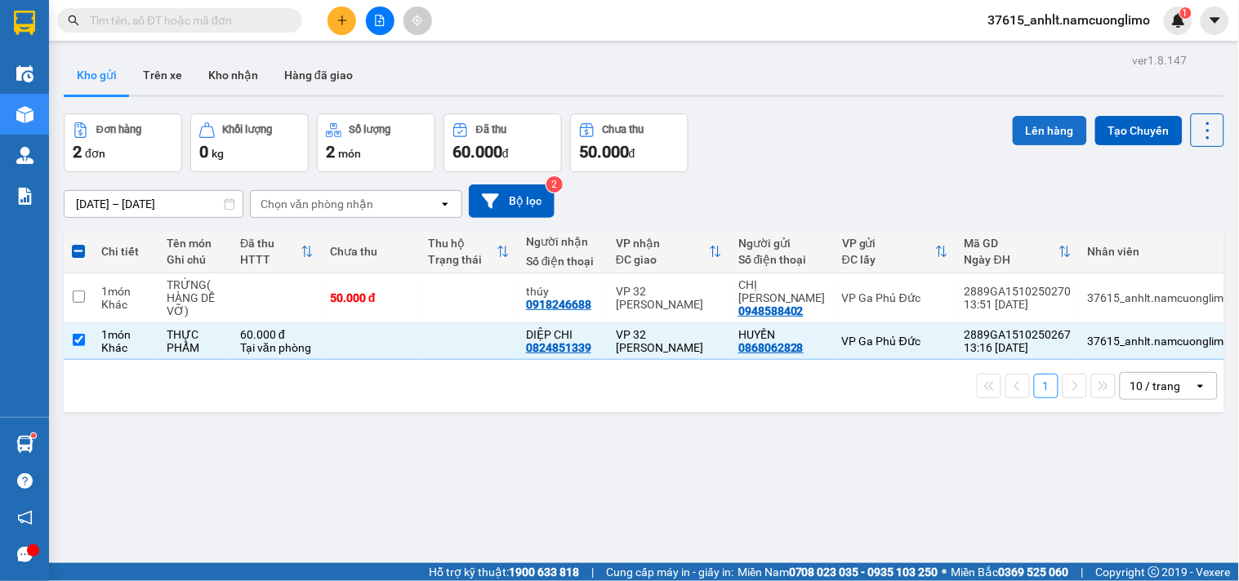
click at [1034, 129] on button "Lên hàng" at bounding box center [1050, 130] width 74 height 29
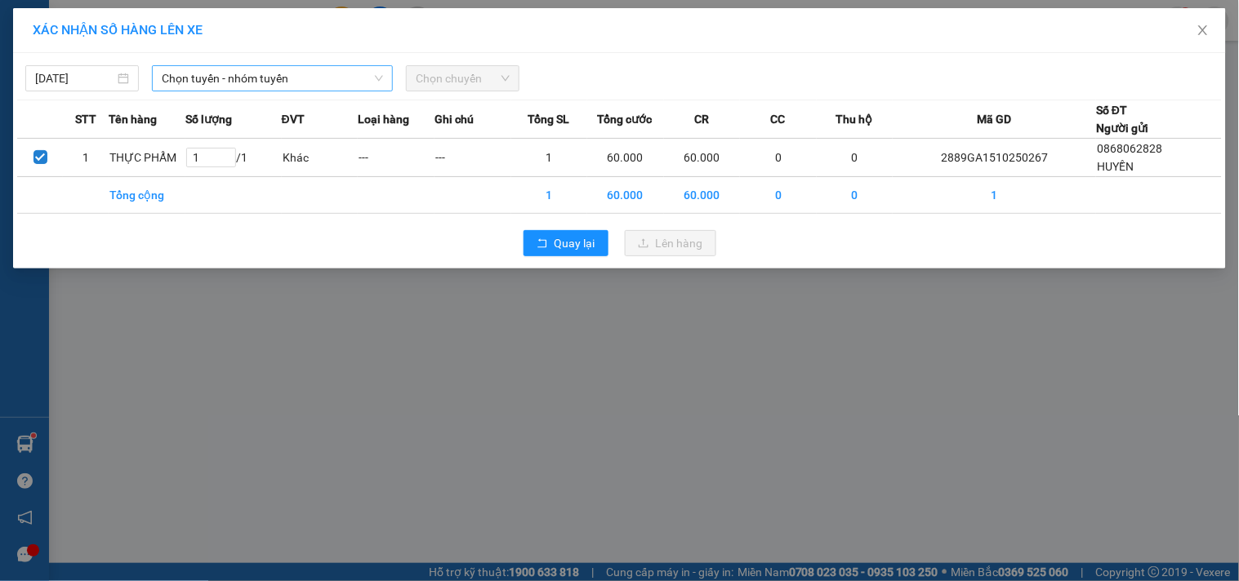
click at [243, 73] on span "Chọn tuyến - nhóm tuyến" at bounding box center [272, 78] width 221 height 24
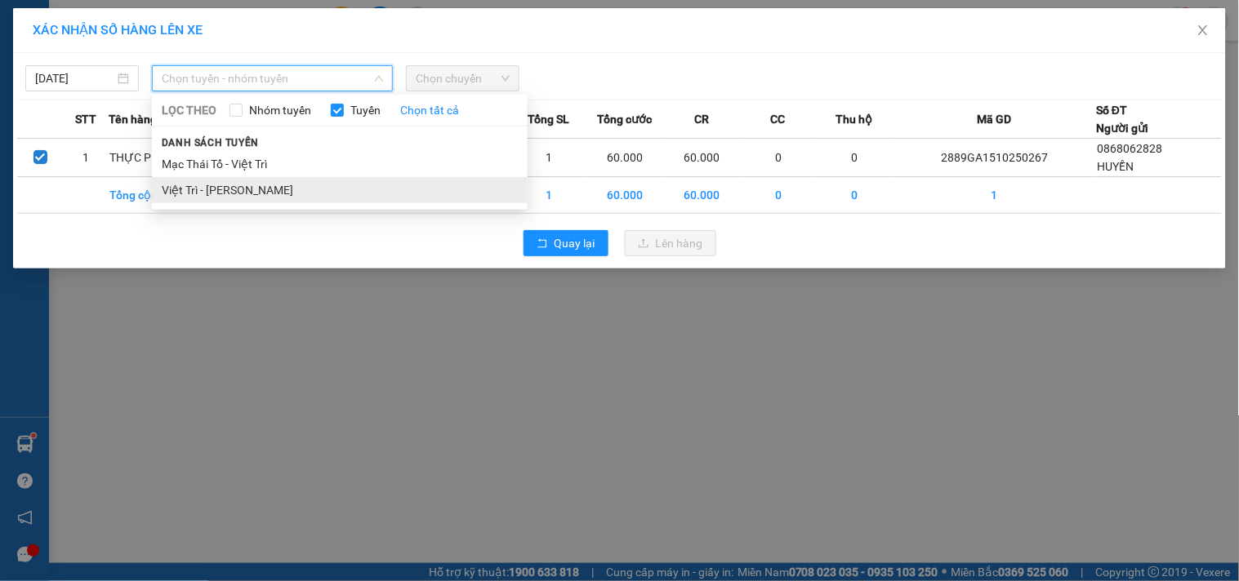
click at [217, 188] on li "Việt Trì - [PERSON_NAME]" at bounding box center [340, 190] width 376 height 26
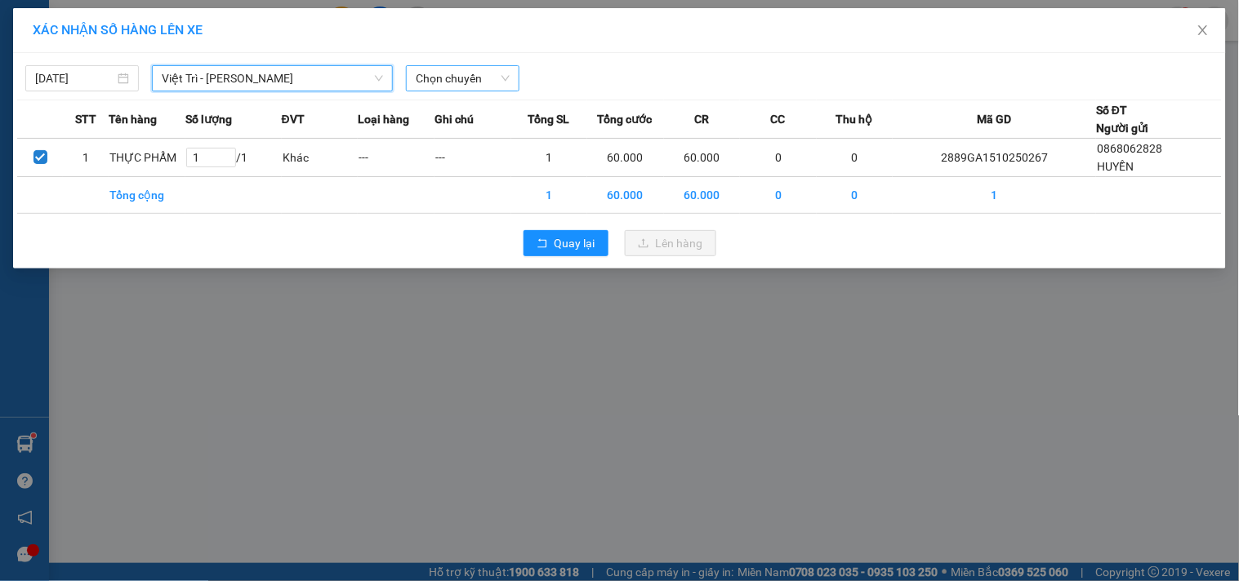
click at [482, 72] on span "Chọn chuyến" at bounding box center [463, 78] width 94 height 24
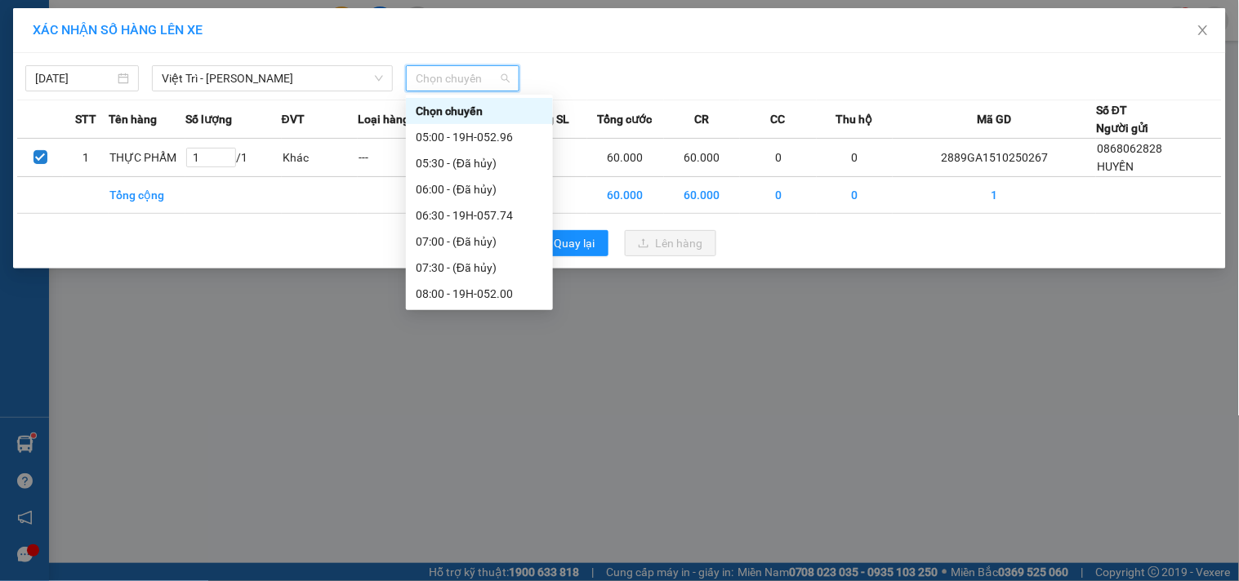
click at [510, 572] on div "13:30 - 19H-052.96" at bounding box center [479, 581] width 127 height 18
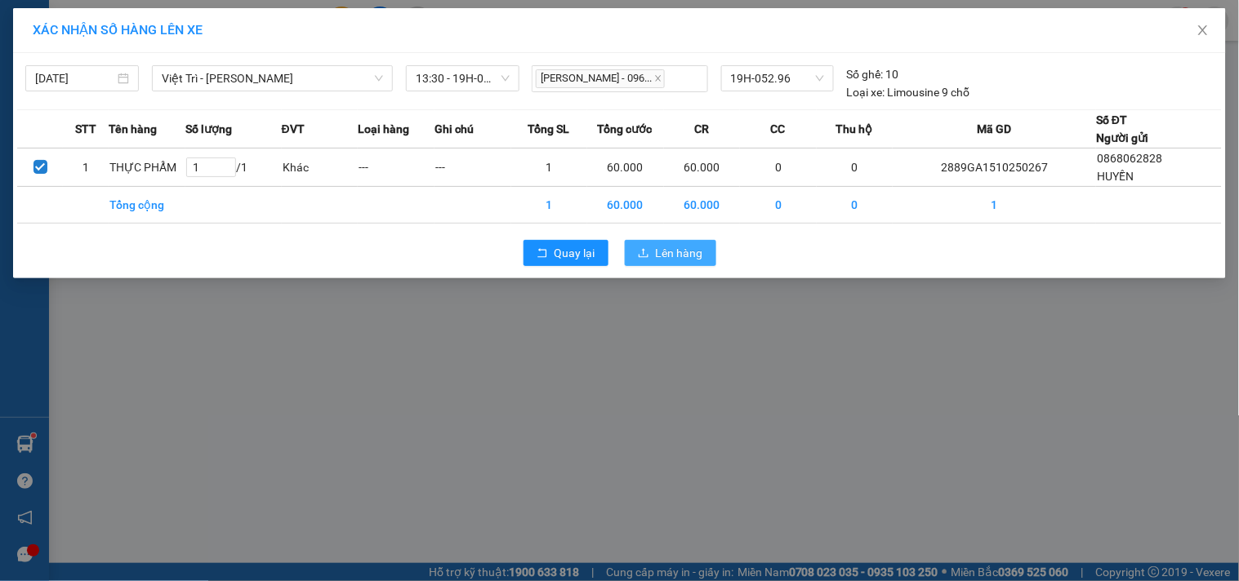
click at [663, 256] on span "Lên hàng" at bounding box center [679, 253] width 47 height 18
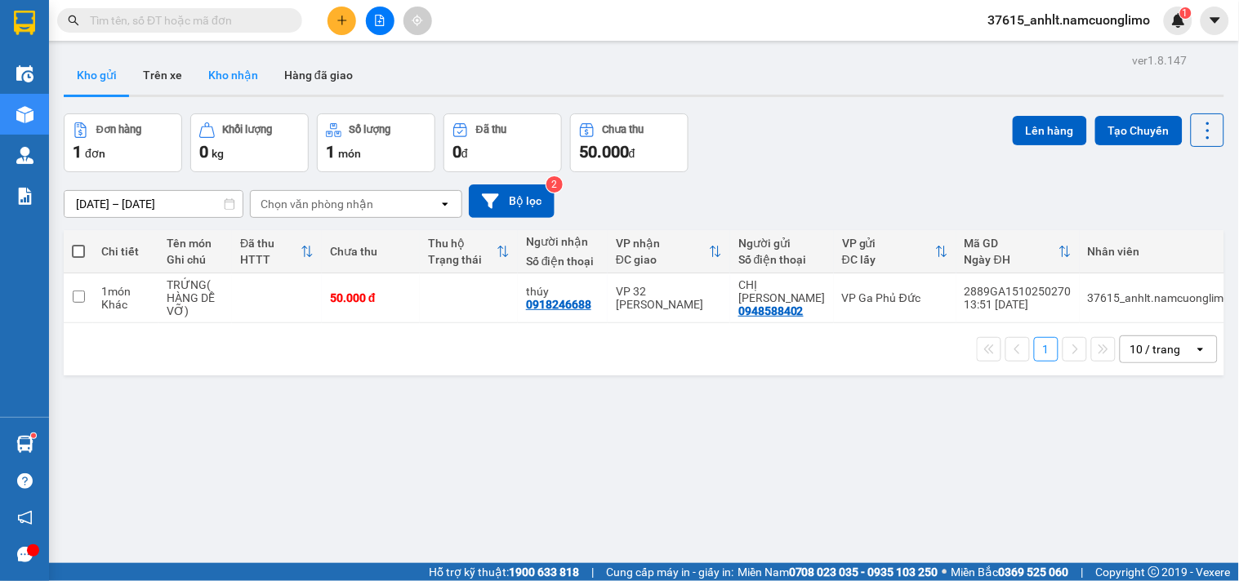
click at [225, 73] on button "Kho nhận" at bounding box center [233, 75] width 76 height 39
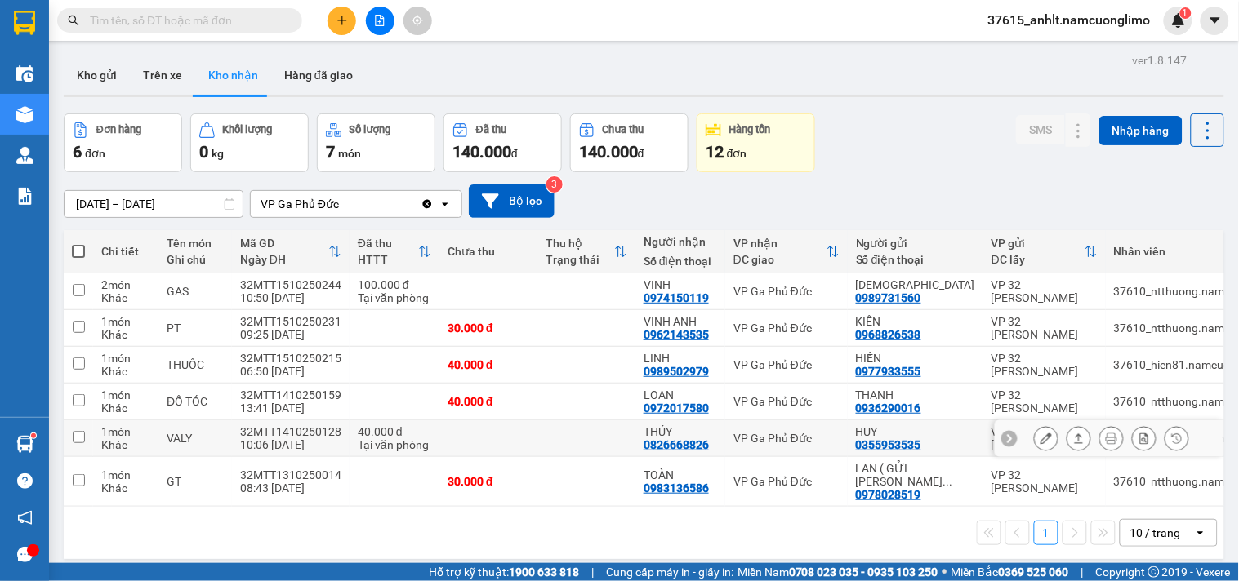
click at [79, 435] on input "checkbox" at bounding box center [79, 437] width 12 height 12
checkbox input "true"
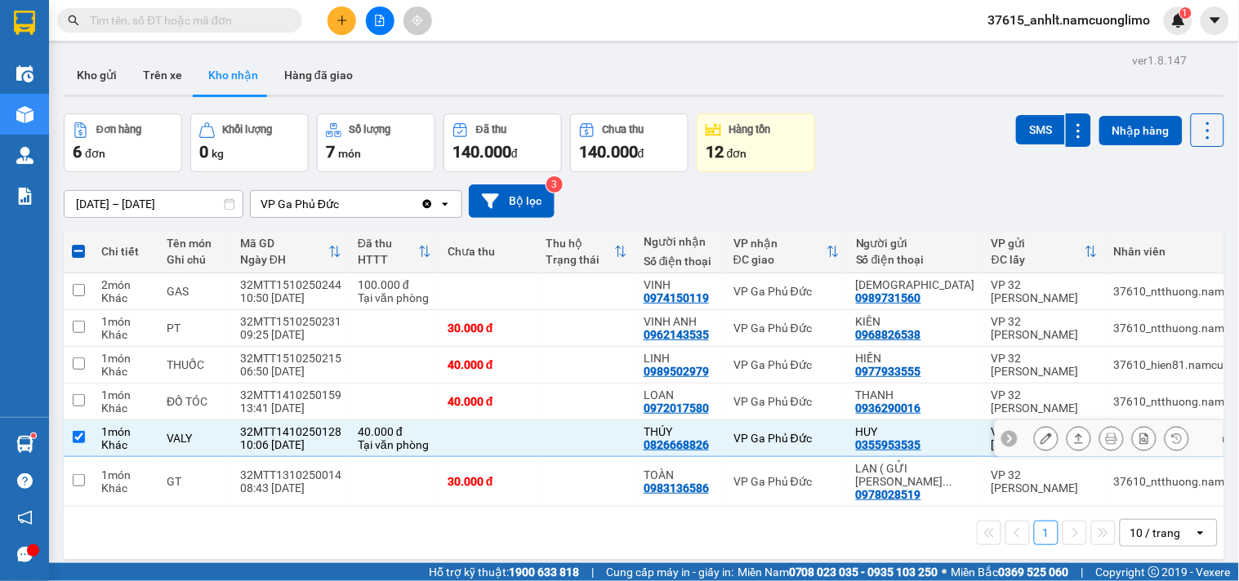
click at [1040, 437] on icon at bounding box center [1045, 438] width 11 height 11
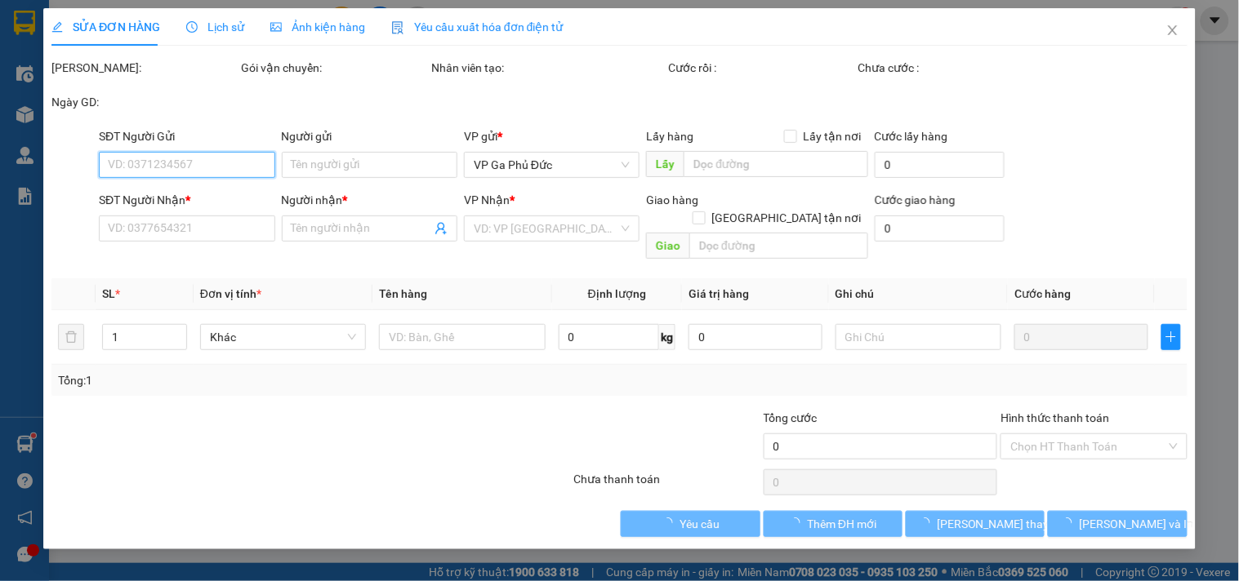
type input "0355953535"
type input "HUY"
type input "0826668826"
type input "THÚY"
type input "40.000"
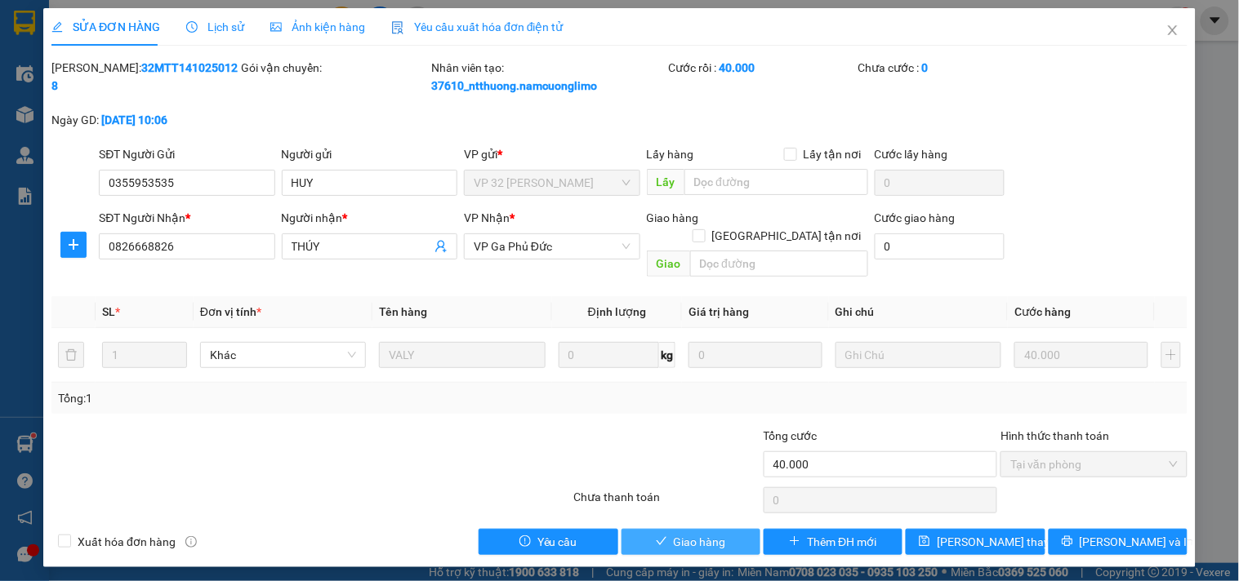
click at [736, 529] on button "Giao hàng" at bounding box center [690, 542] width 139 height 26
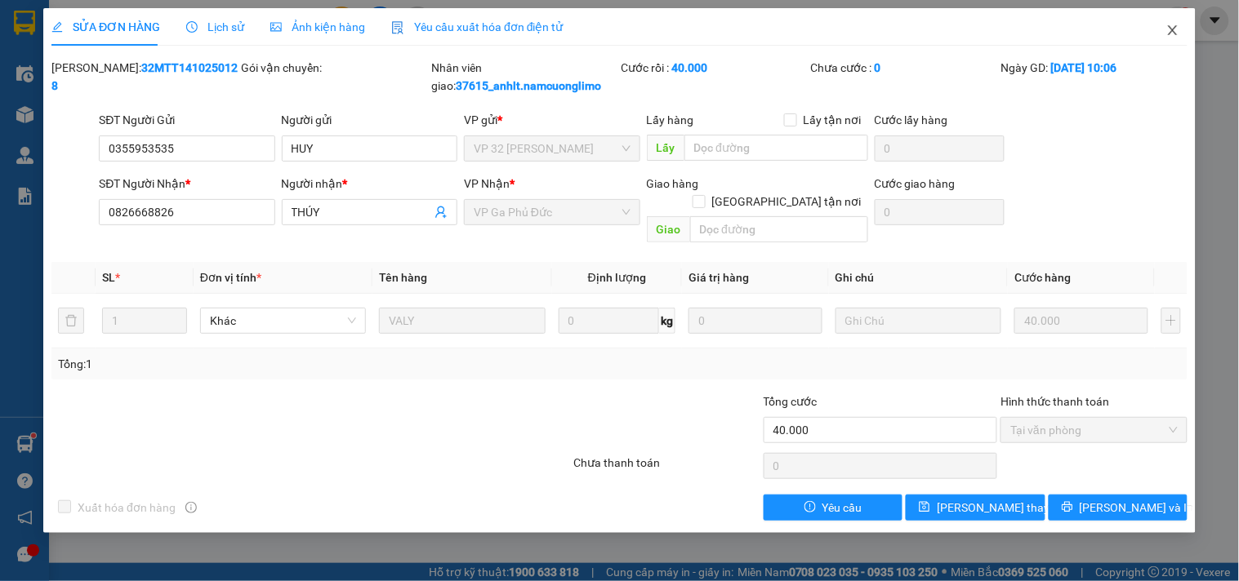
click at [1169, 25] on icon "close" at bounding box center [1172, 30] width 13 height 13
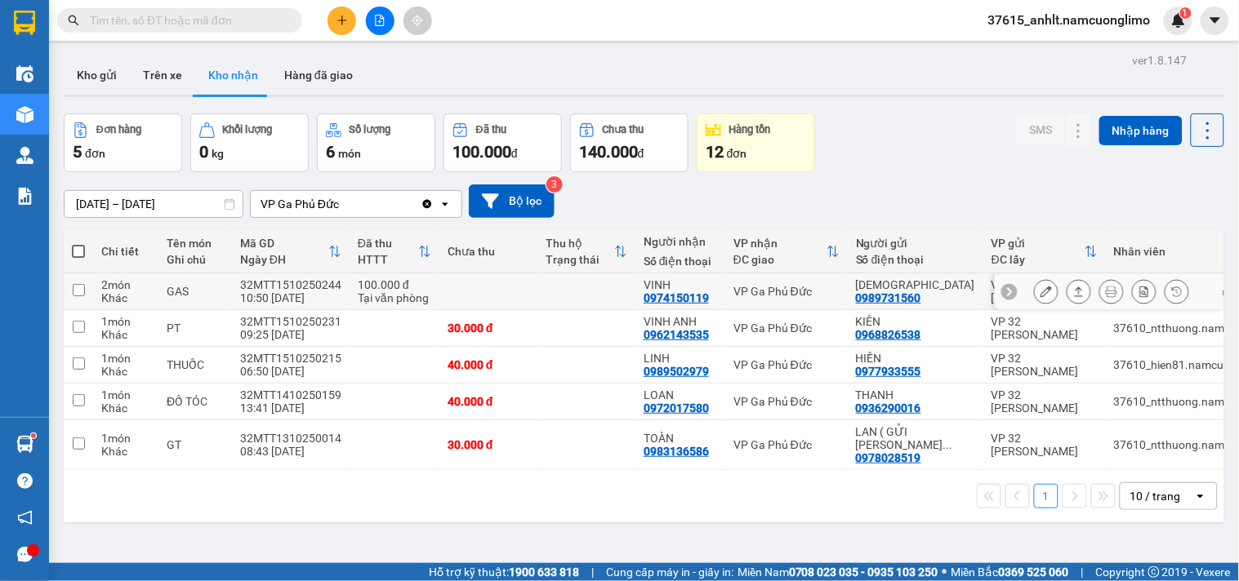
click at [78, 290] on input "checkbox" at bounding box center [79, 290] width 12 height 12
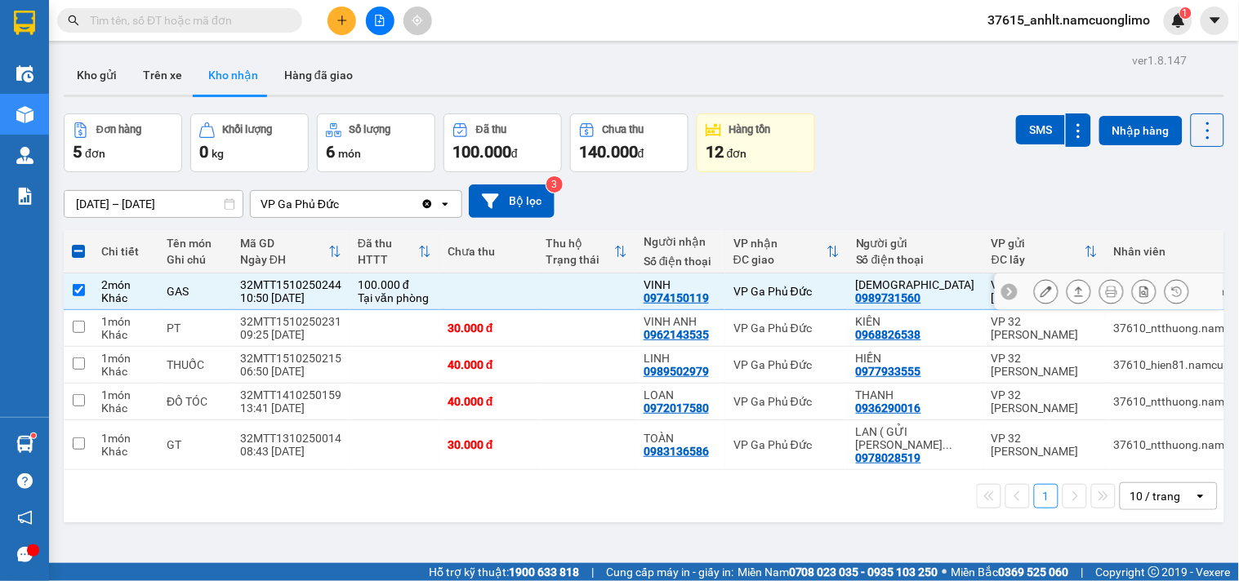
click at [1034, 294] on div at bounding box center [1046, 291] width 24 height 24
click at [1040, 292] on icon at bounding box center [1045, 291] width 11 height 11
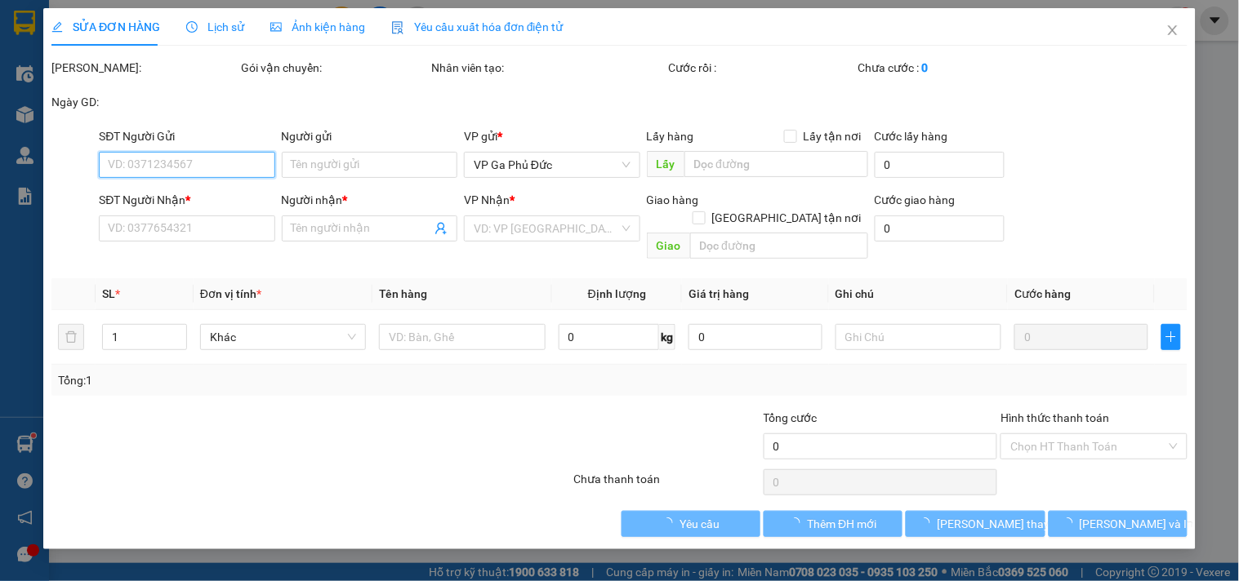
type input "0989731560"
type input "[DEMOGRAPHIC_DATA]"
type input "0974150119"
type input "VINH"
type input "100.000"
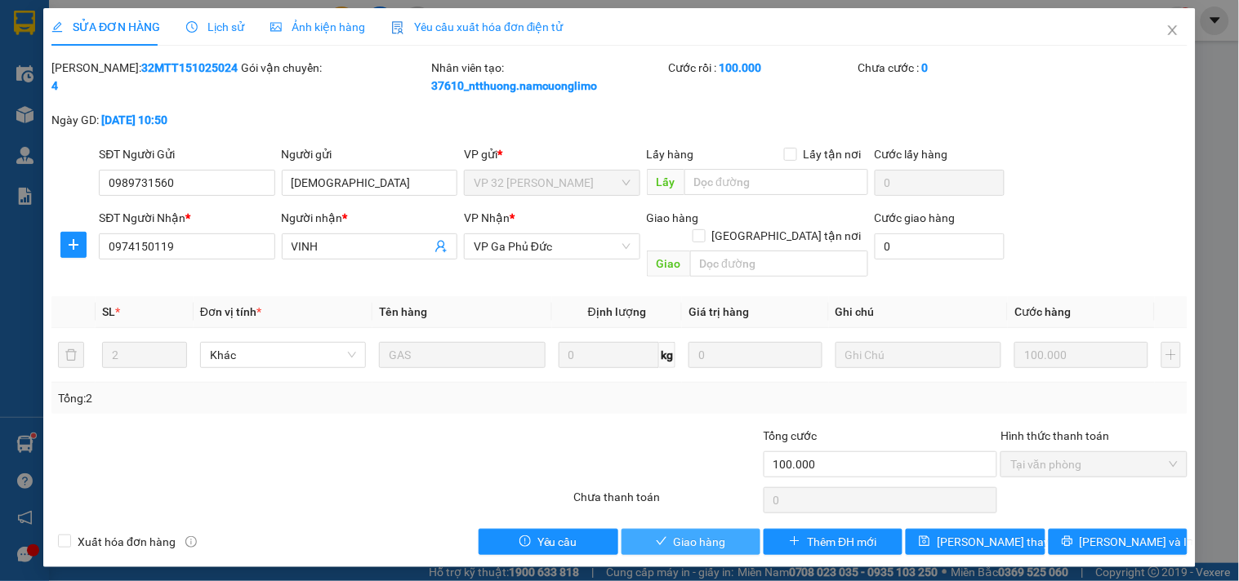
click at [701, 533] on span "Giao hàng" at bounding box center [700, 542] width 52 height 18
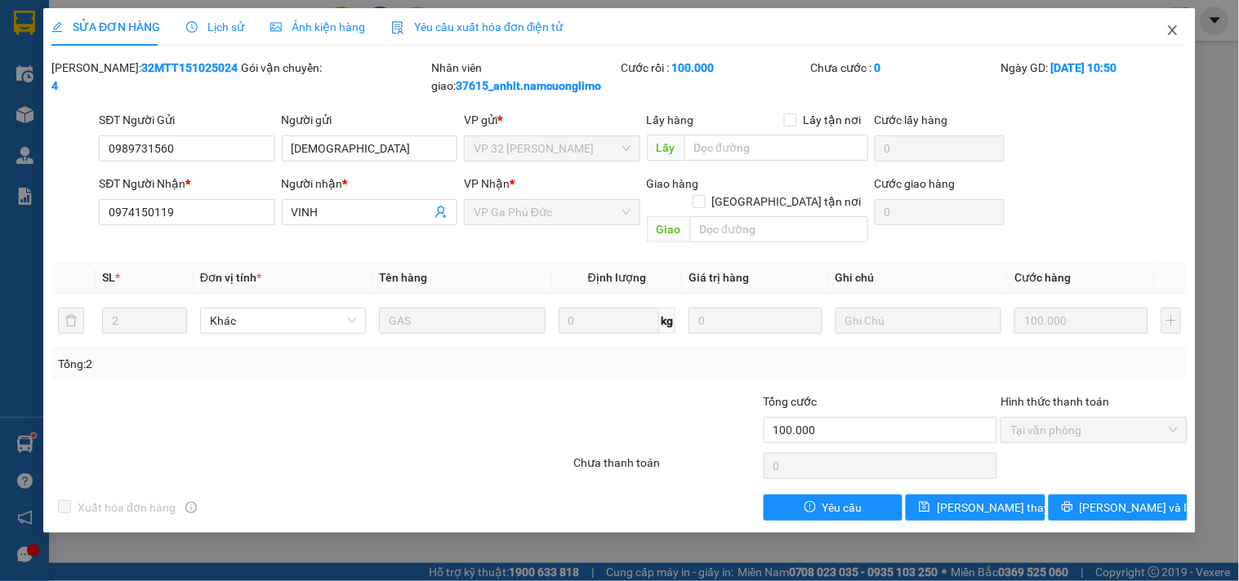
click at [1169, 31] on icon "close" at bounding box center [1172, 30] width 13 height 13
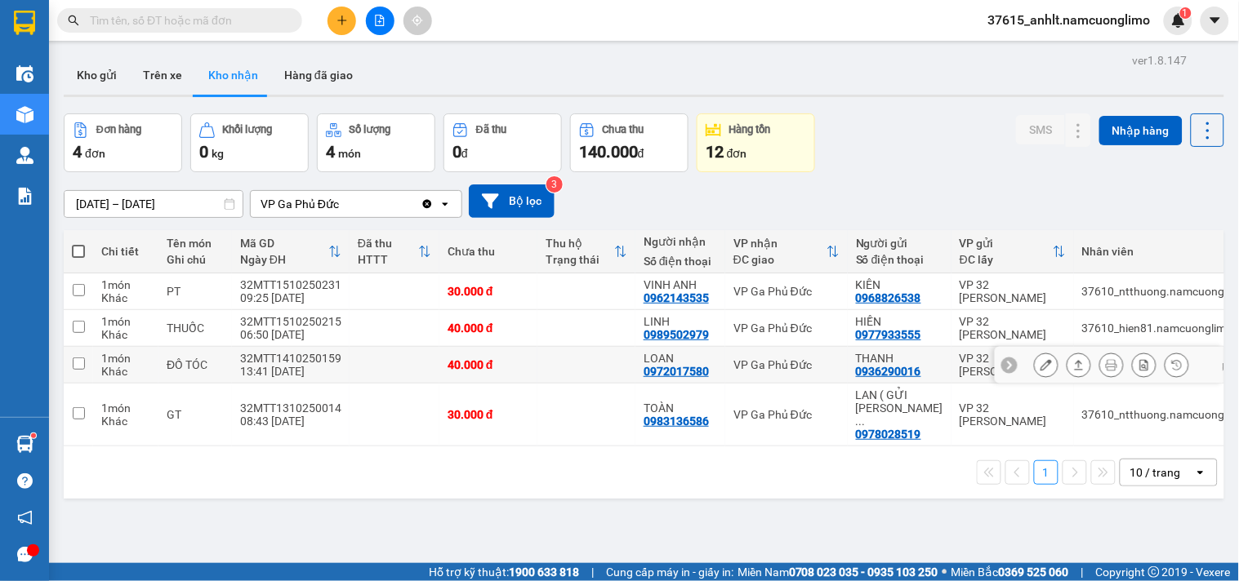
click at [78, 363] on input "checkbox" at bounding box center [79, 364] width 12 height 12
checkbox input "true"
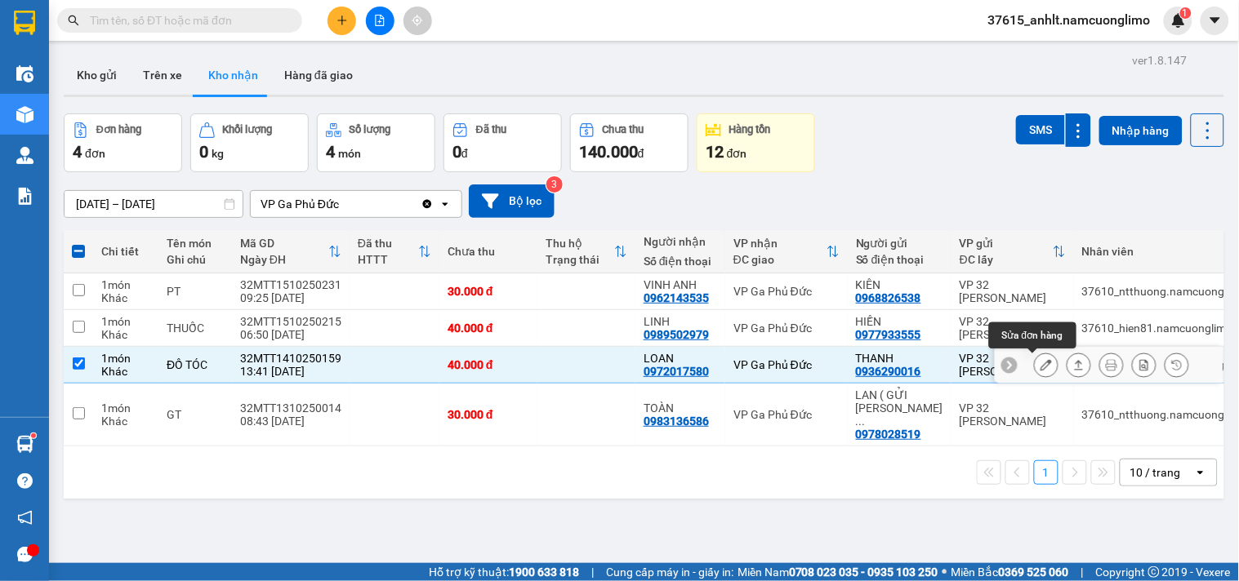
click at [1040, 363] on icon at bounding box center [1045, 364] width 11 height 11
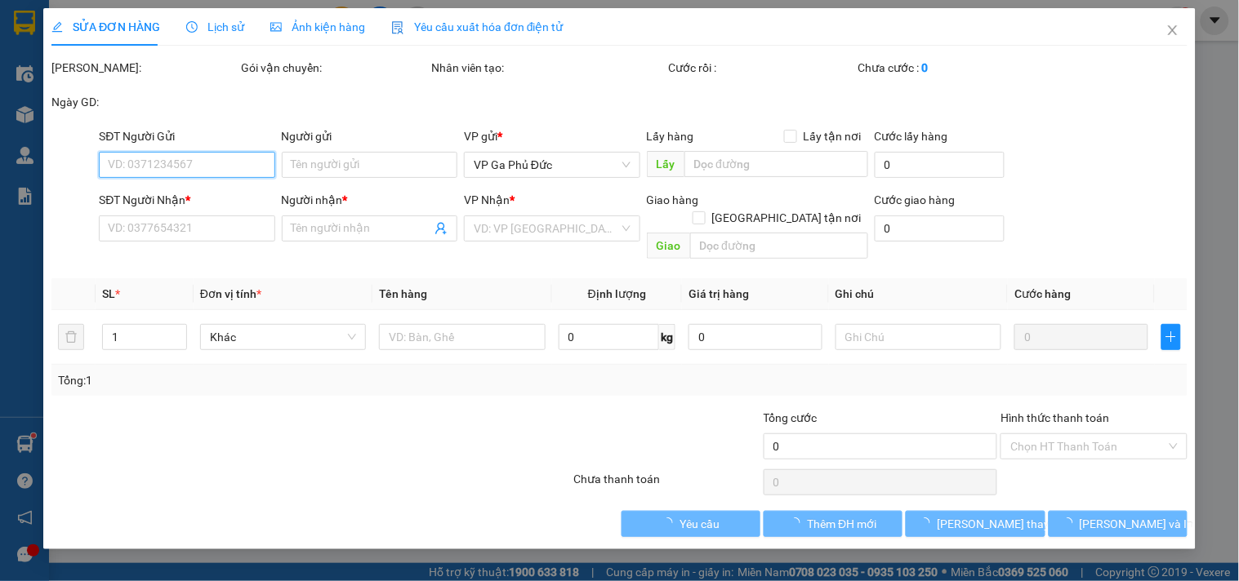
type input "0936290016"
type input "THANH"
type input "0972017580"
type input "LOAN"
type input "40.000"
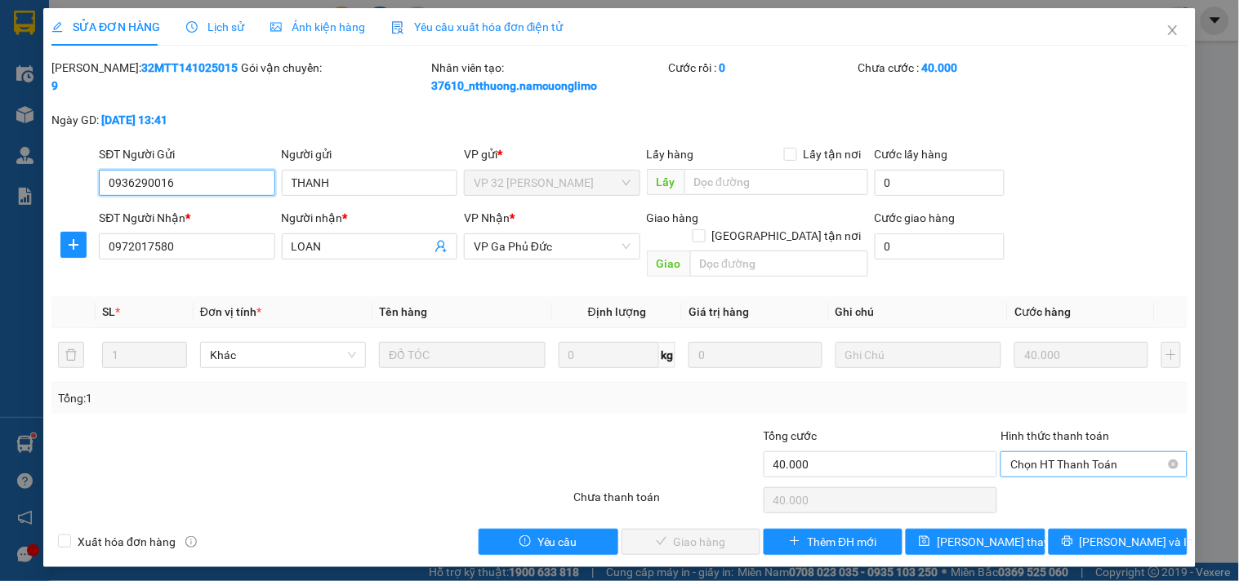
click at [1072, 452] on span "Chọn HT Thanh Toán" at bounding box center [1093, 464] width 167 height 24
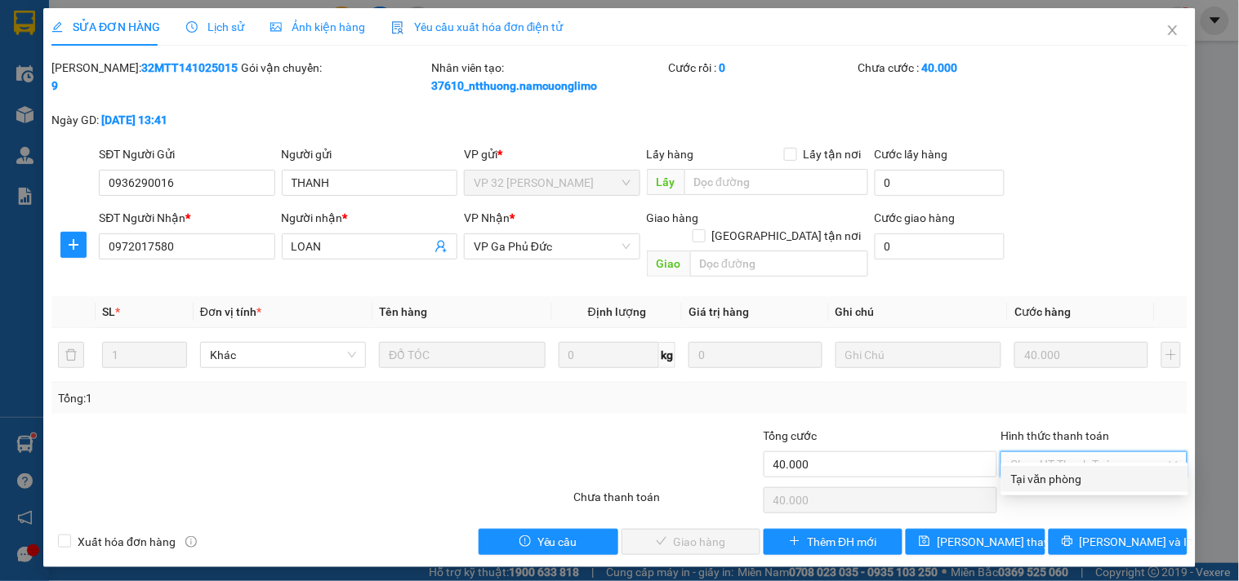
click at [1063, 484] on div "Tại văn phòng" at bounding box center [1094, 479] width 167 height 18
type input "0"
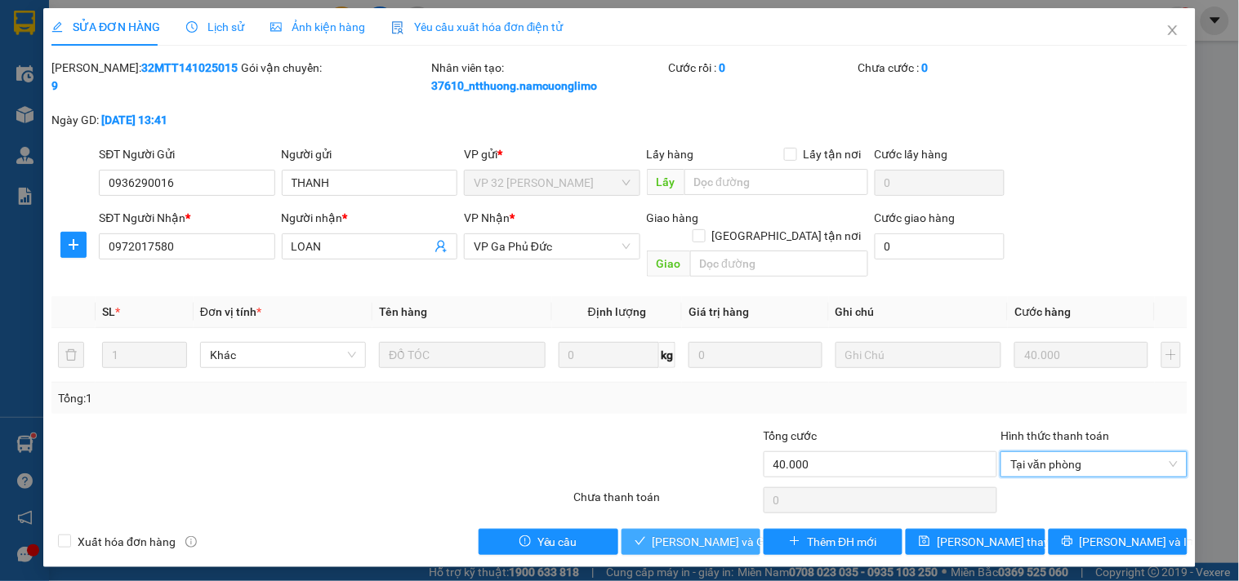
click at [714, 533] on span "[PERSON_NAME] và Giao hàng" at bounding box center [730, 542] width 157 height 18
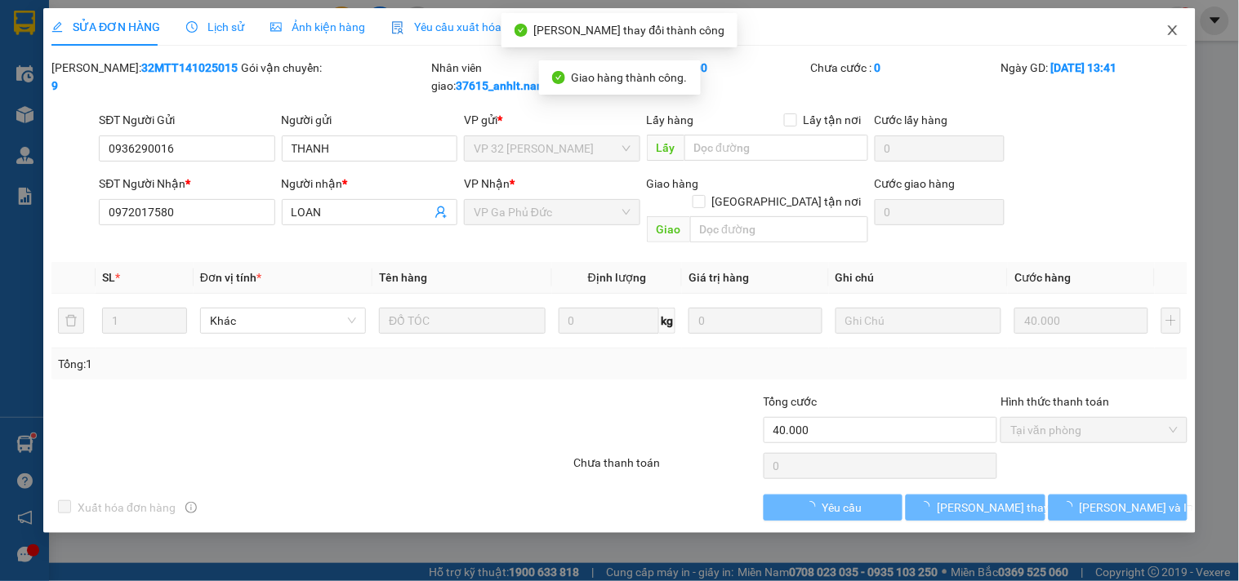
click at [1171, 30] on icon "close" at bounding box center [1172, 30] width 13 height 13
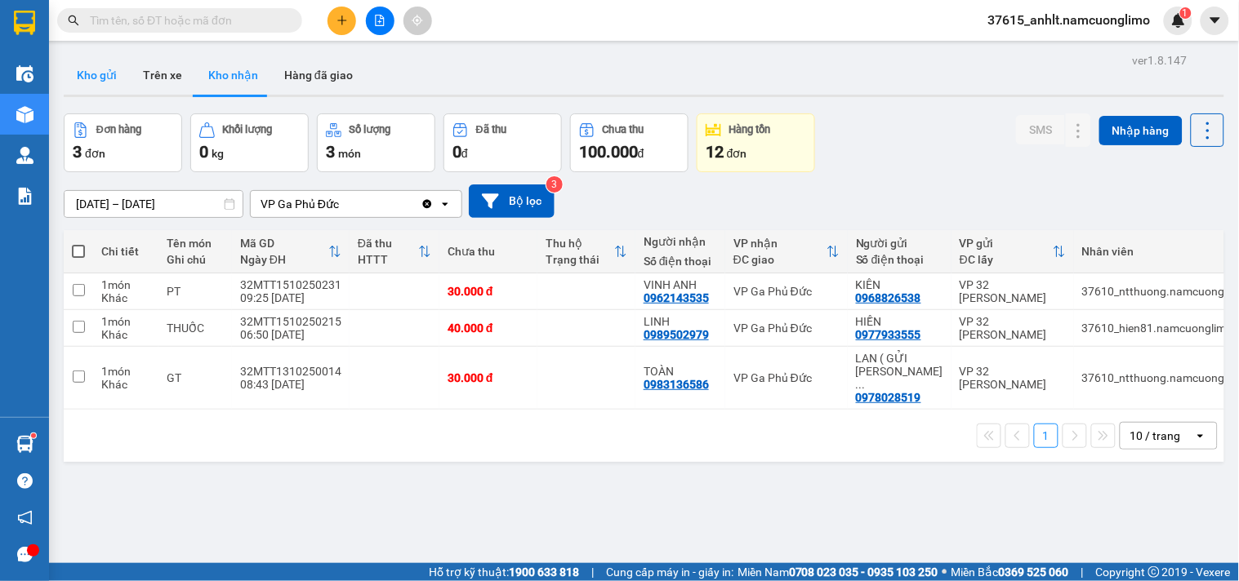
click at [94, 57] on button "Kho gửi" at bounding box center [97, 75] width 66 height 39
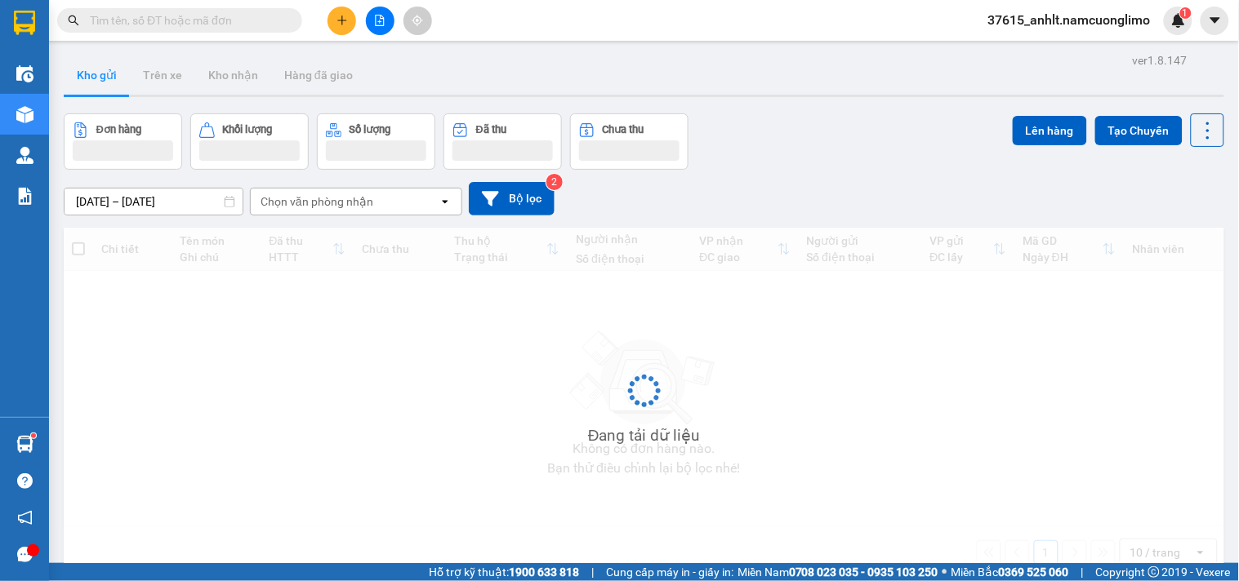
click at [94, 77] on button "Kho gửi" at bounding box center [97, 75] width 66 height 39
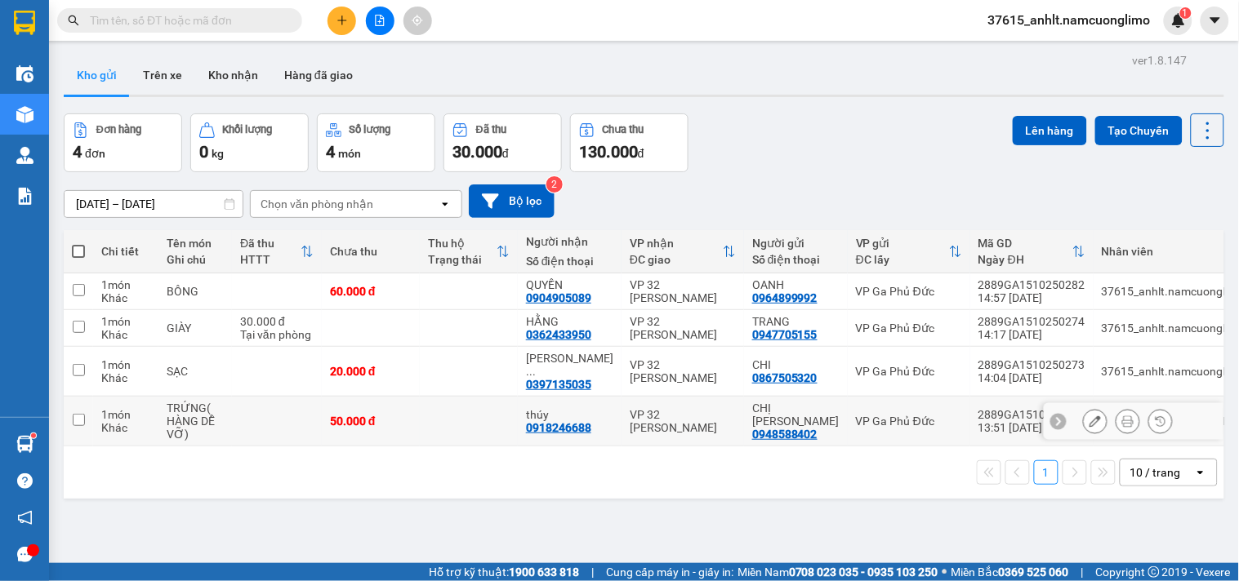
click at [78, 414] on input "checkbox" at bounding box center [79, 420] width 12 height 12
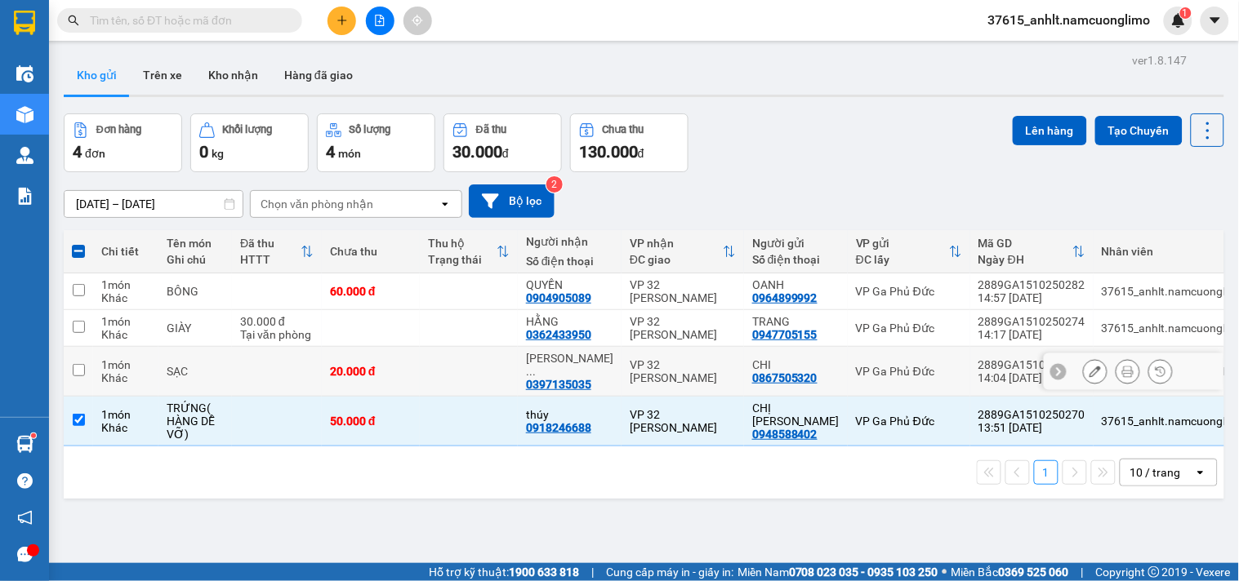
click at [74, 364] on input "checkbox" at bounding box center [79, 370] width 12 height 12
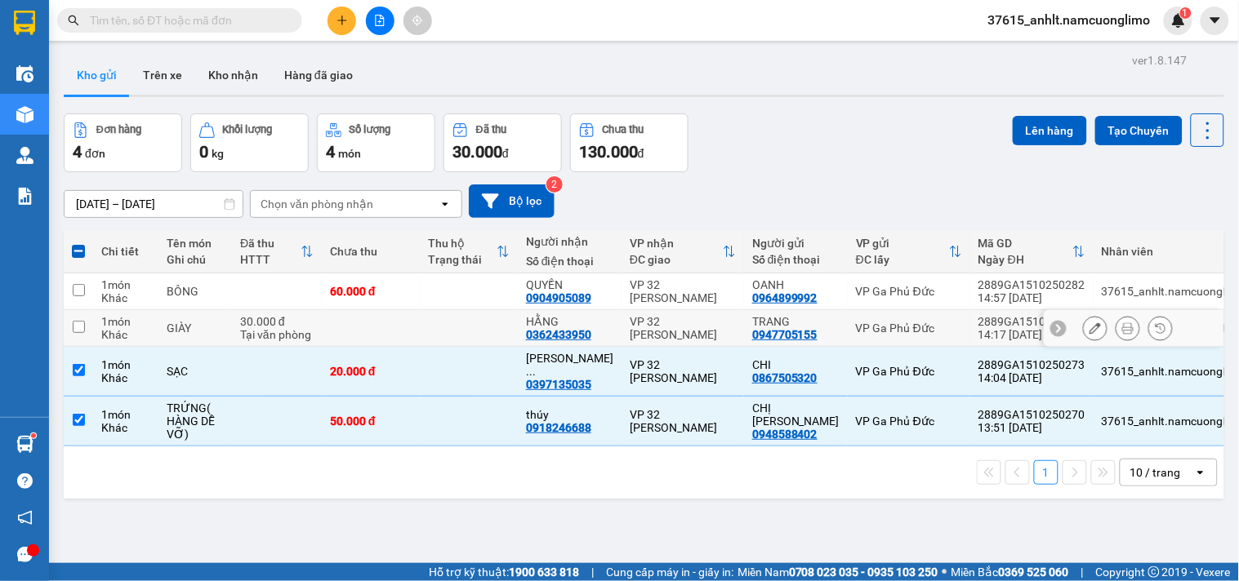
click at [78, 322] on input "checkbox" at bounding box center [79, 327] width 12 height 12
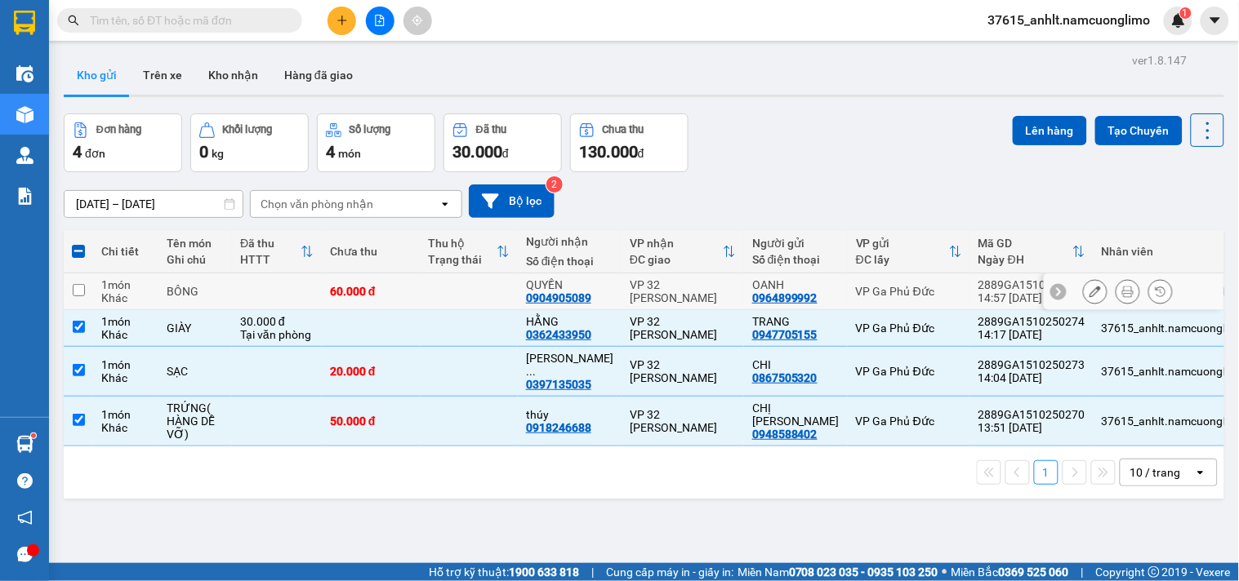
click at [78, 279] on td at bounding box center [78, 292] width 29 height 37
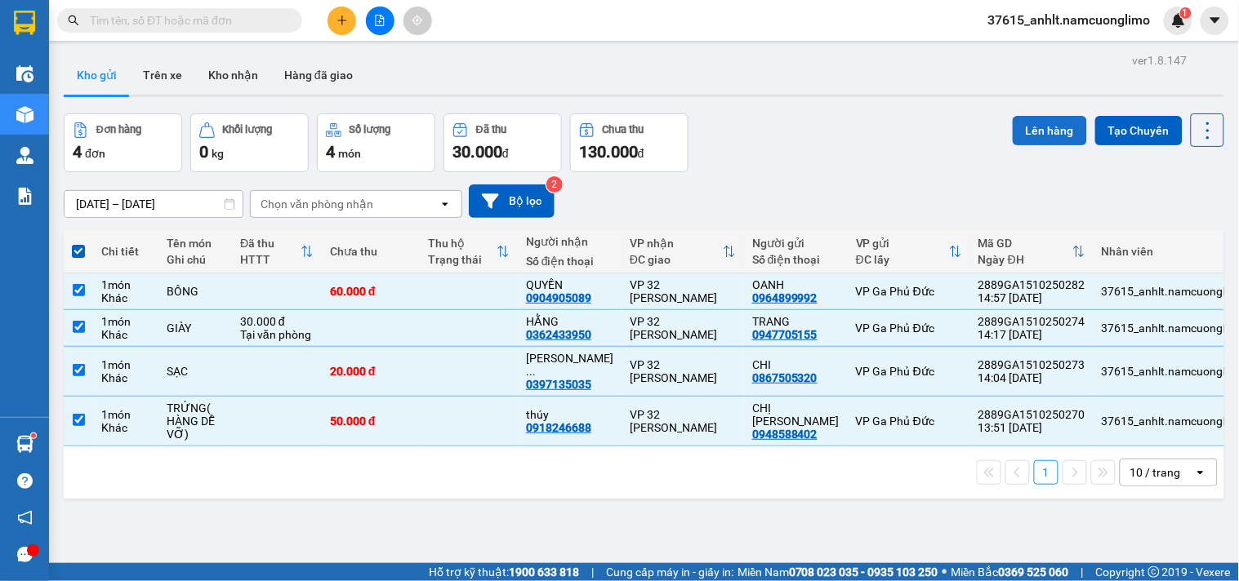
click at [1040, 127] on button "Lên hàng" at bounding box center [1050, 130] width 74 height 29
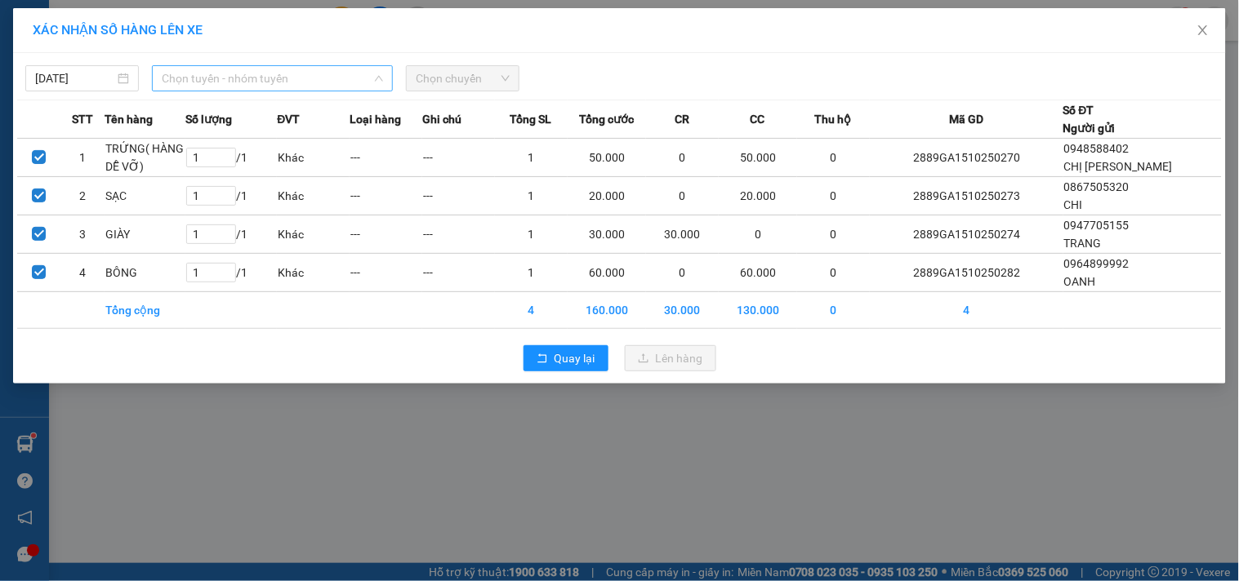
click at [229, 82] on span "Chọn tuyến - nhóm tuyến" at bounding box center [272, 78] width 221 height 24
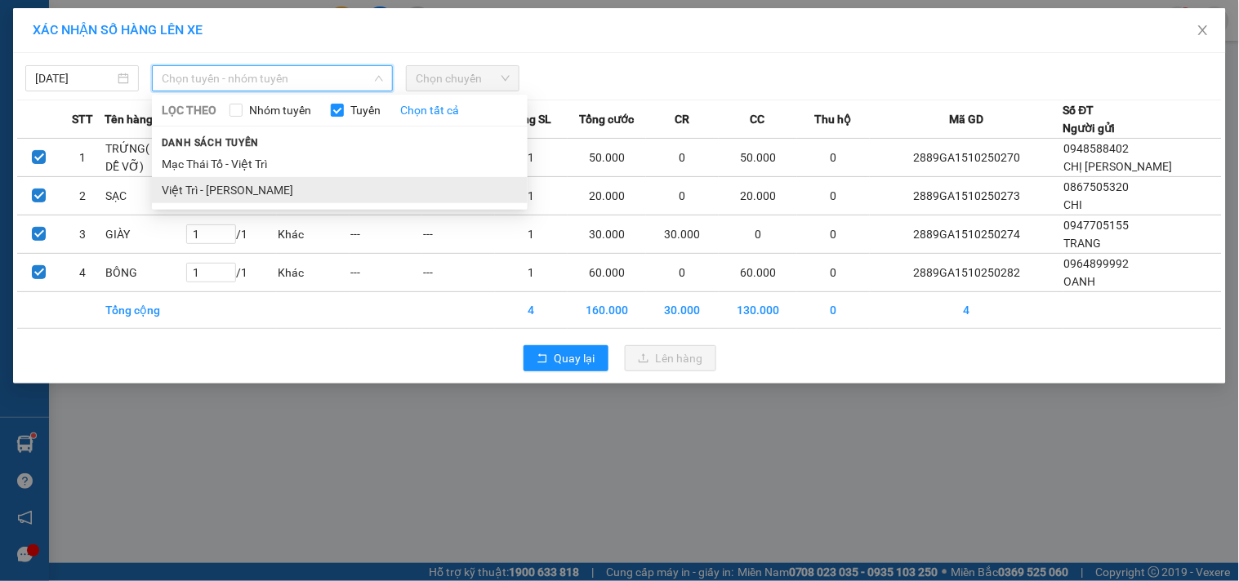
click at [216, 194] on li "Việt Trì - [PERSON_NAME]" at bounding box center [340, 190] width 376 height 26
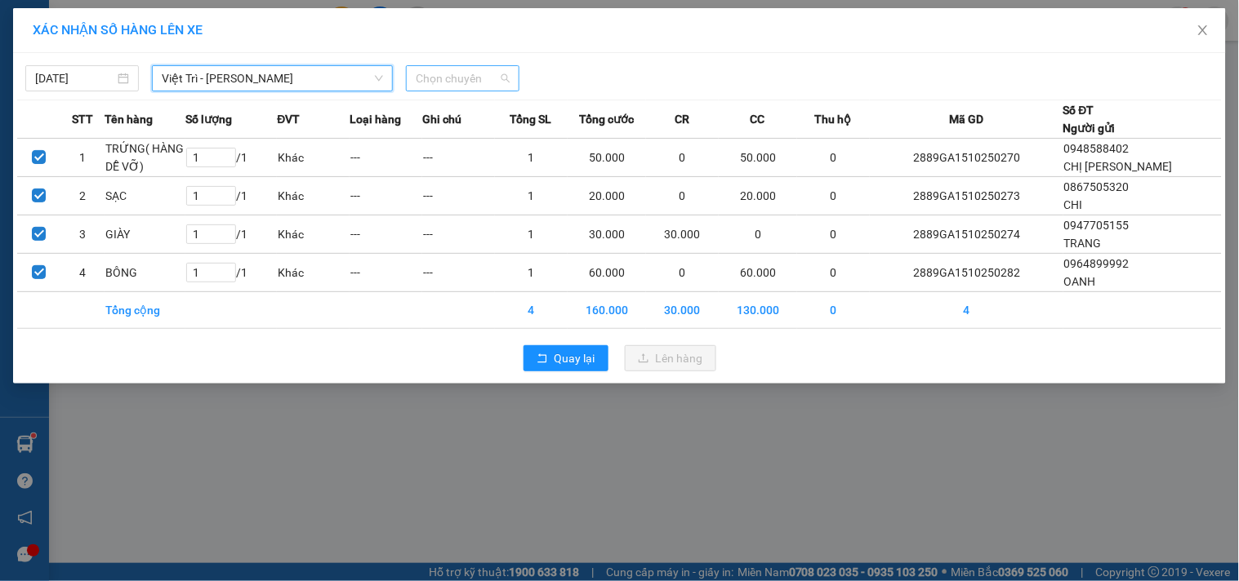
click at [475, 75] on span "Chọn chuyến" at bounding box center [463, 78] width 94 height 24
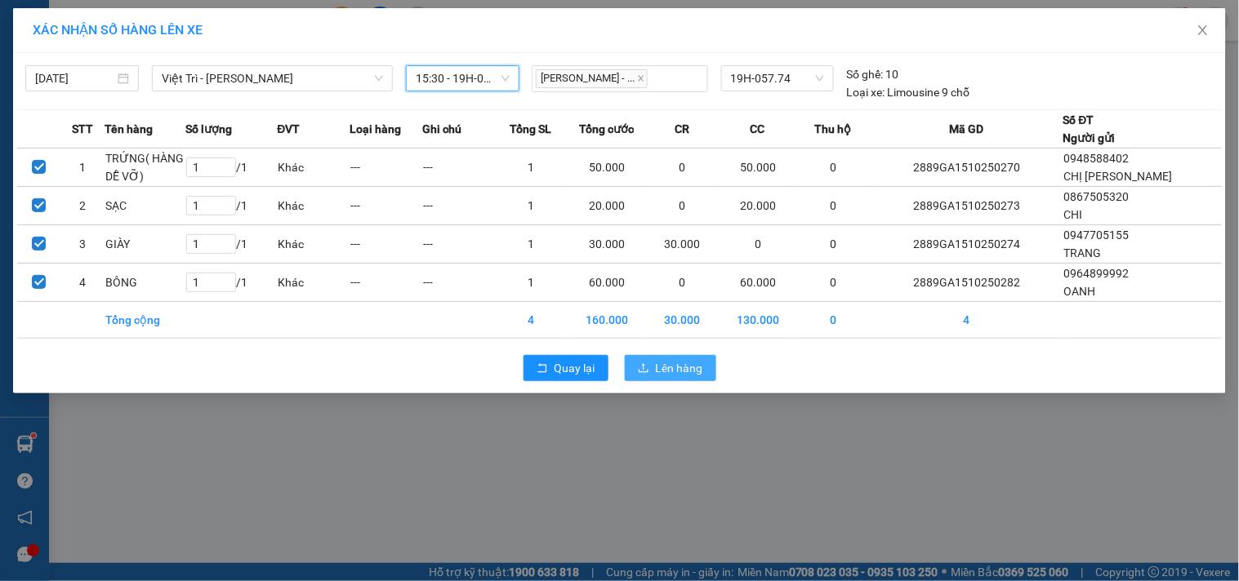
click at [695, 370] on span "Lên hàng" at bounding box center [679, 368] width 47 height 18
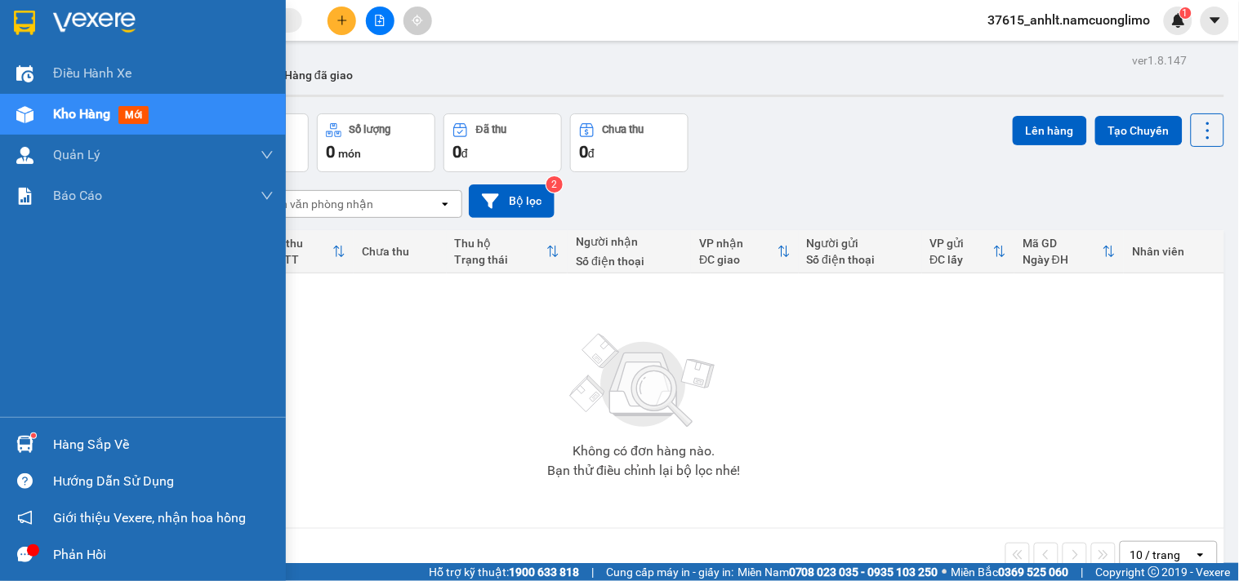
click at [113, 455] on div "Hàng sắp về" at bounding box center [163, 445] width 220 height 24
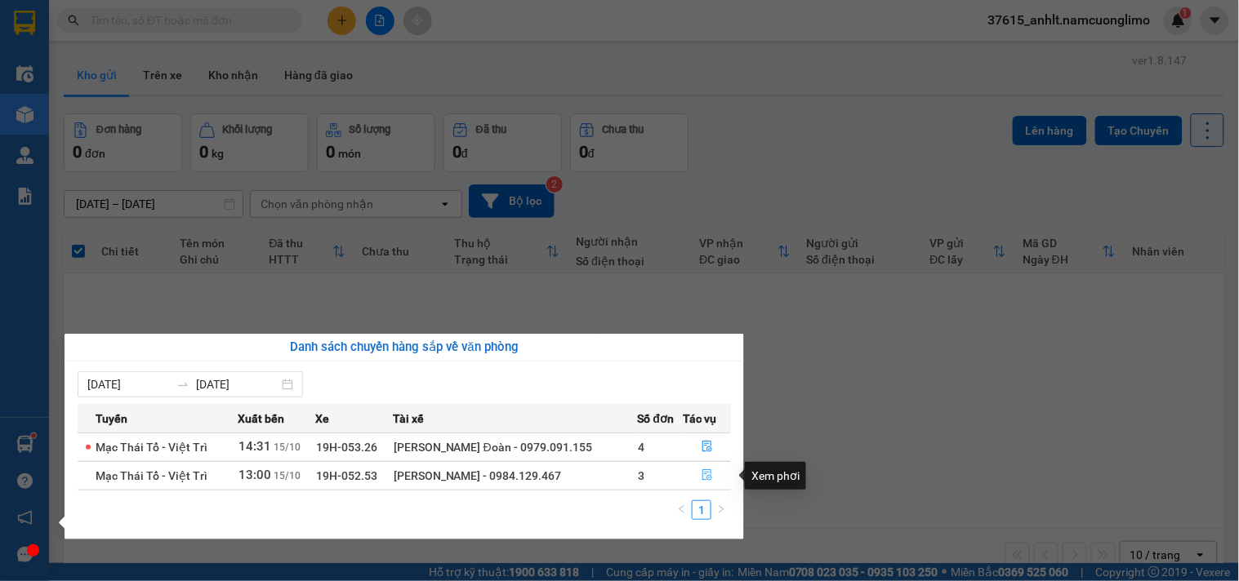
click at [706, 478] on icon "file-done" at bounding box center [706, 475] width 11 height 11
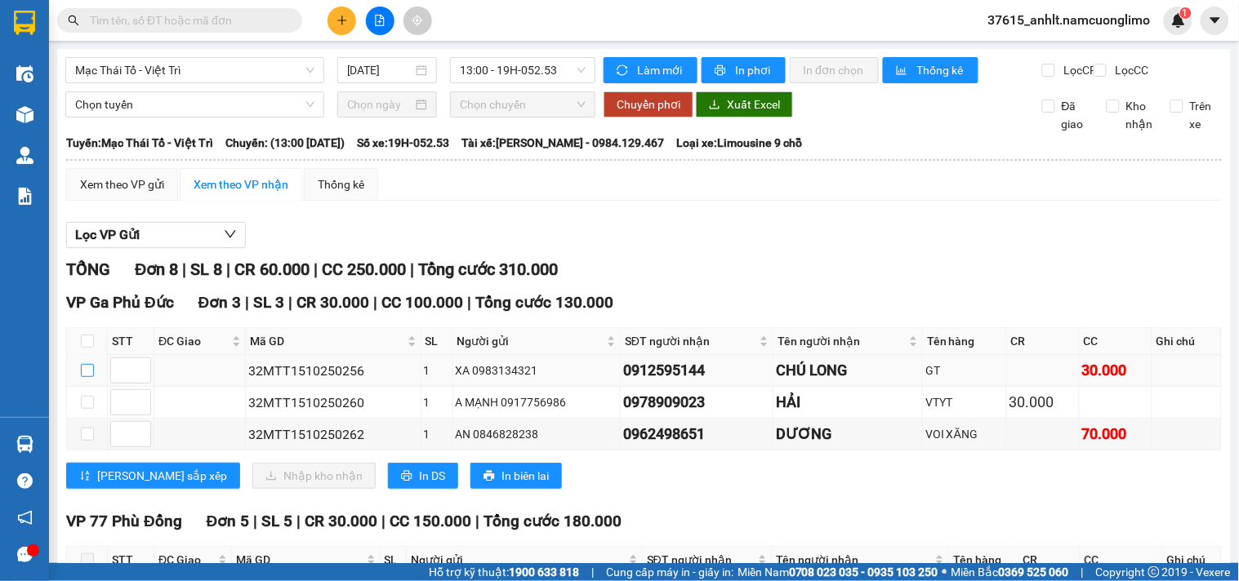
click at [90, 364] on input "checkbox" at bounding box center [87, 370] width 13 height 13
checkbox input "true"
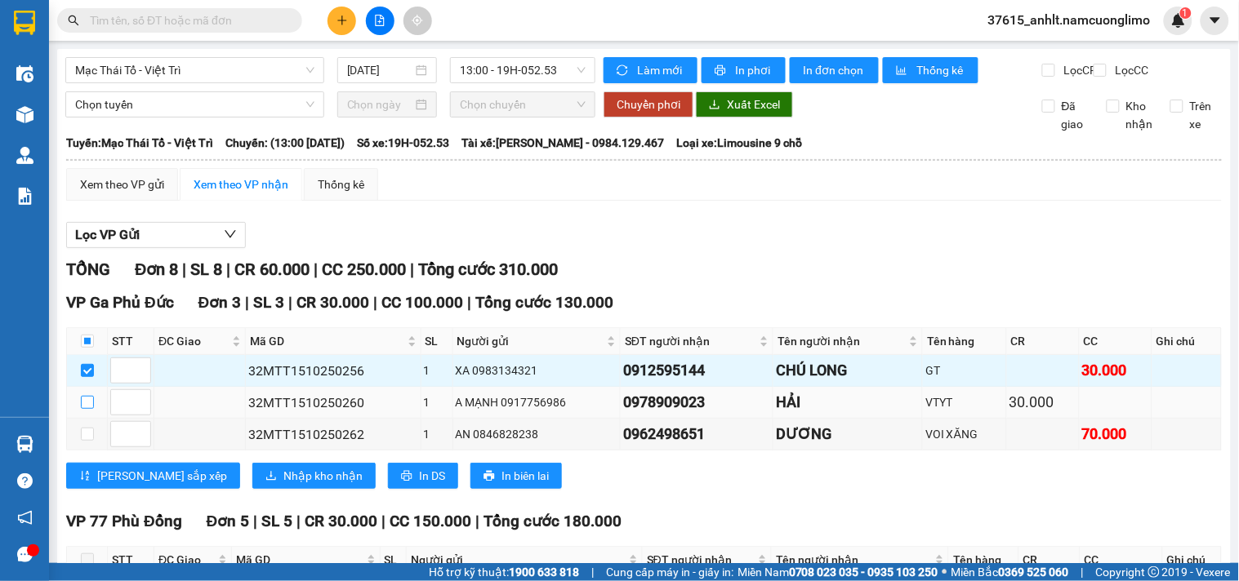
click at [91, 396] on input "checkbox" at bounding box center [87, 402] width 13 height 13
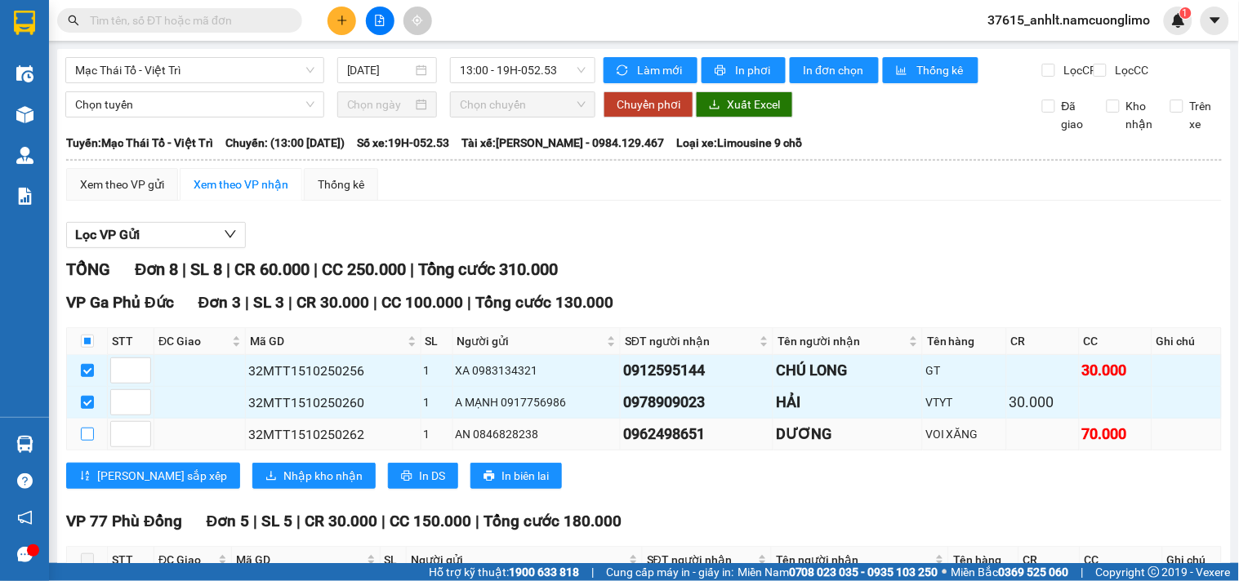
click at [91, 428] on input "checkbox" at bounding box center [87, 434] width 13 height 13
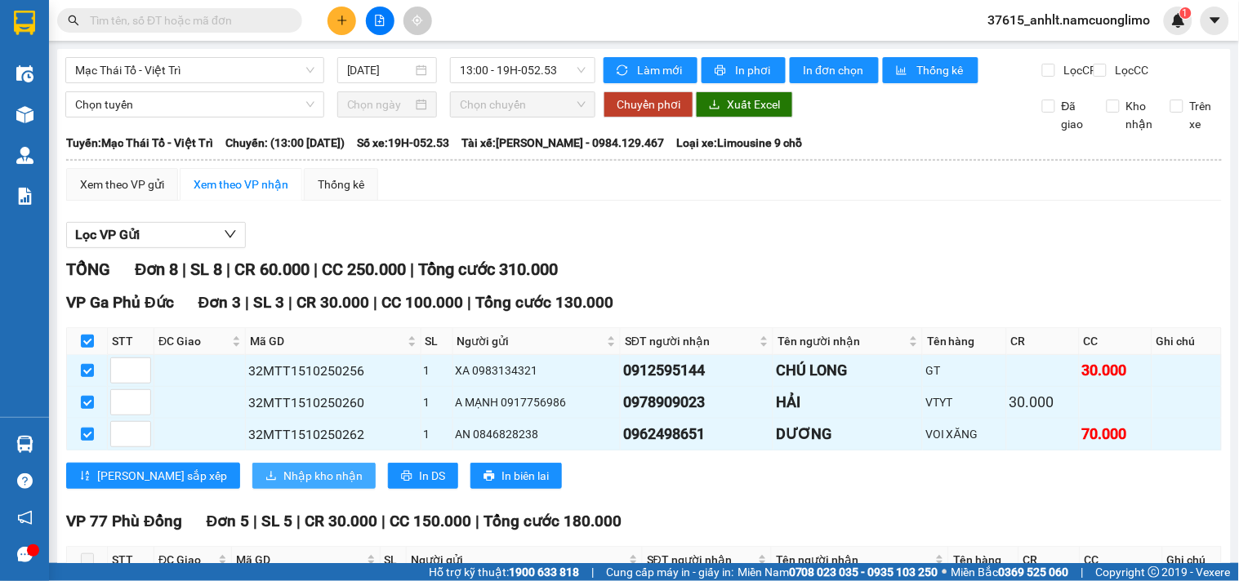
click at [283, 467] on span "Nhập kho nhận" at bounding box center [322, 476] width 79 height 18
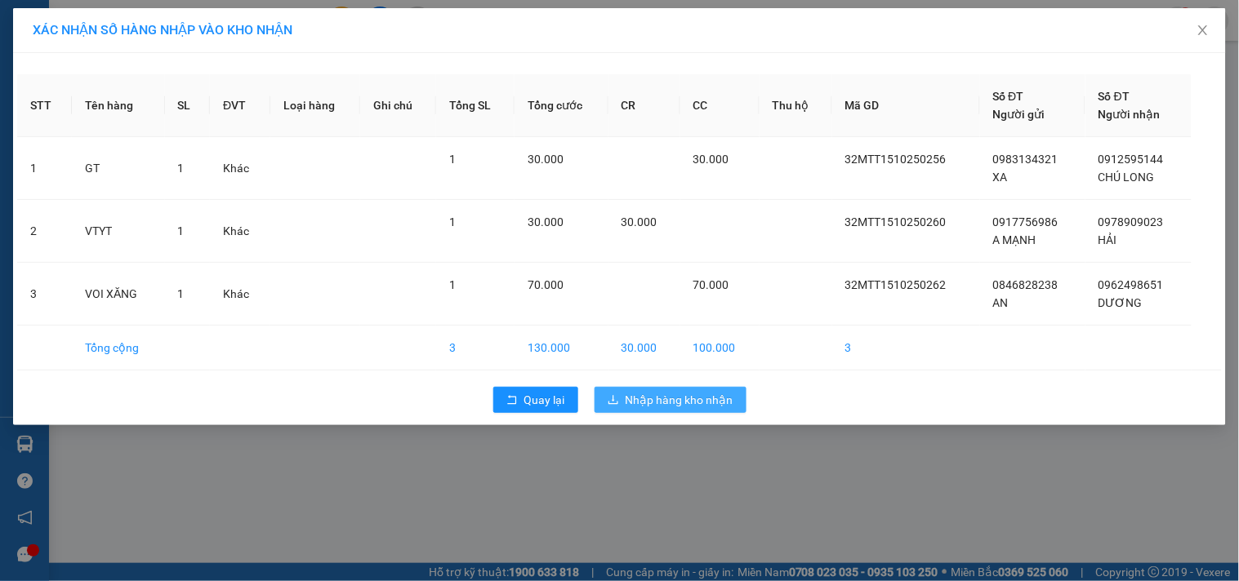
click at [710, 408] on span "Nhập hàng kho nhận" at bounding box center [680, 400] width 108 height 18
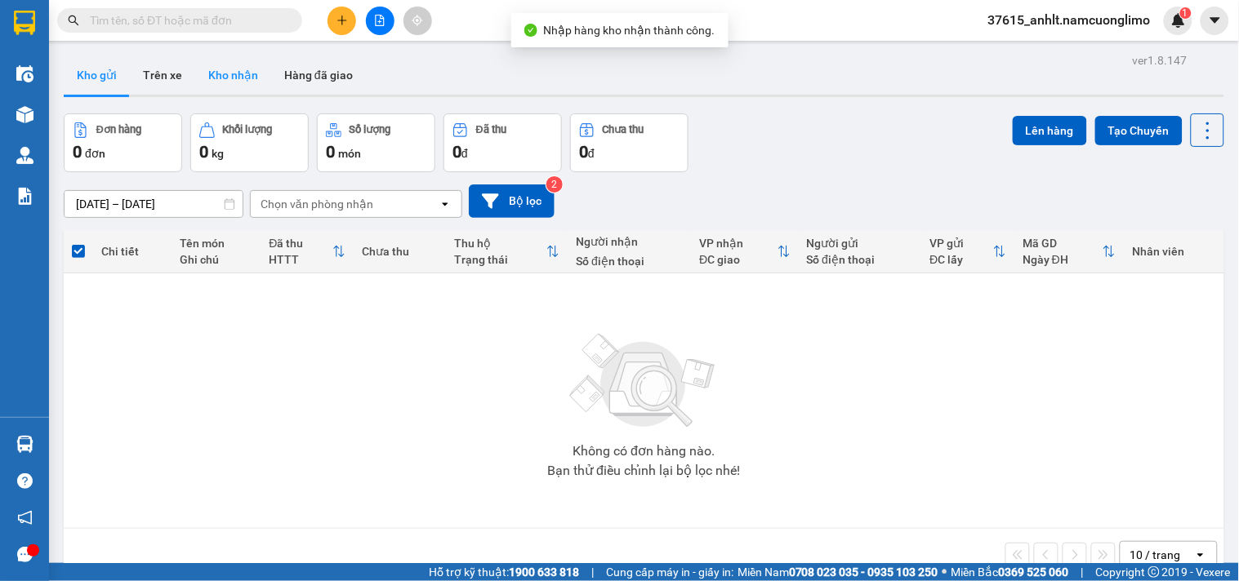
click at [237, 72] on button "Kho nhận" at bounding box center [233, 75] width 76 height 39
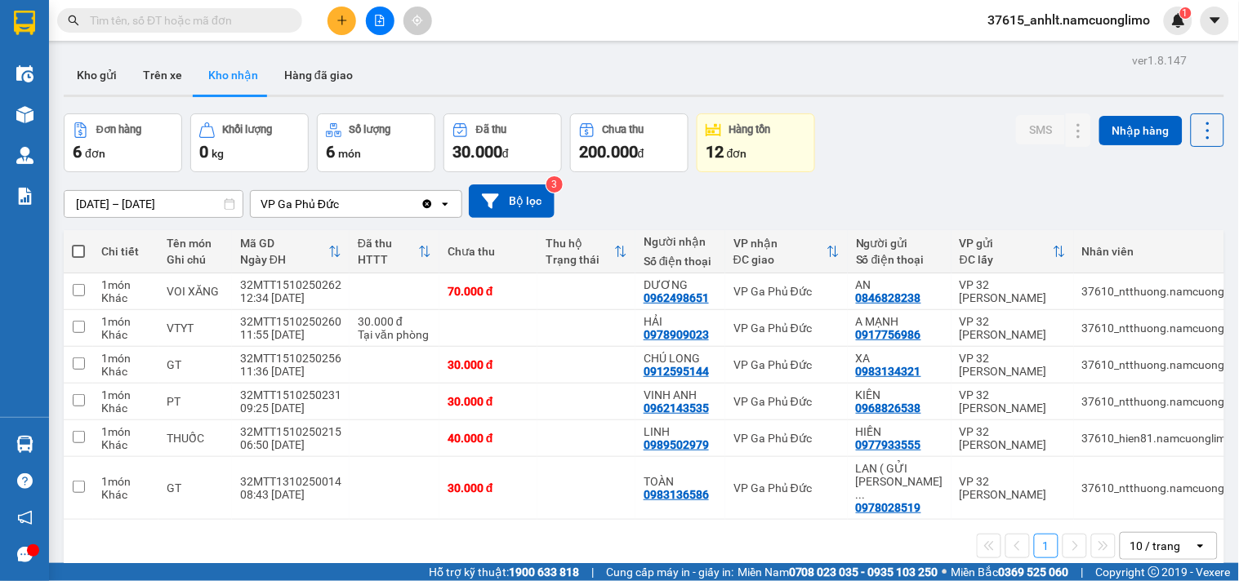
click at [952, 140] on div "Đơn hàng 6 đơn Khối lượng 0 kg Số lượng 6 món Đã thu 30.000 đ Chưa thu 200.000 …" at bounding box center [644, 143] width 1160 height 59
click at [891, 112] on div "ver 1.8.147 Kho gửi Trên xe Kho nhận Hàng đã giao Đơn hàng 6 đơn Khối lượng 0 k…" at bounding box center [643, 339] width 1173 height 581
click at [94, 64] on button "Kho gửi" at bounding box center [97, 75] width 66 height 39
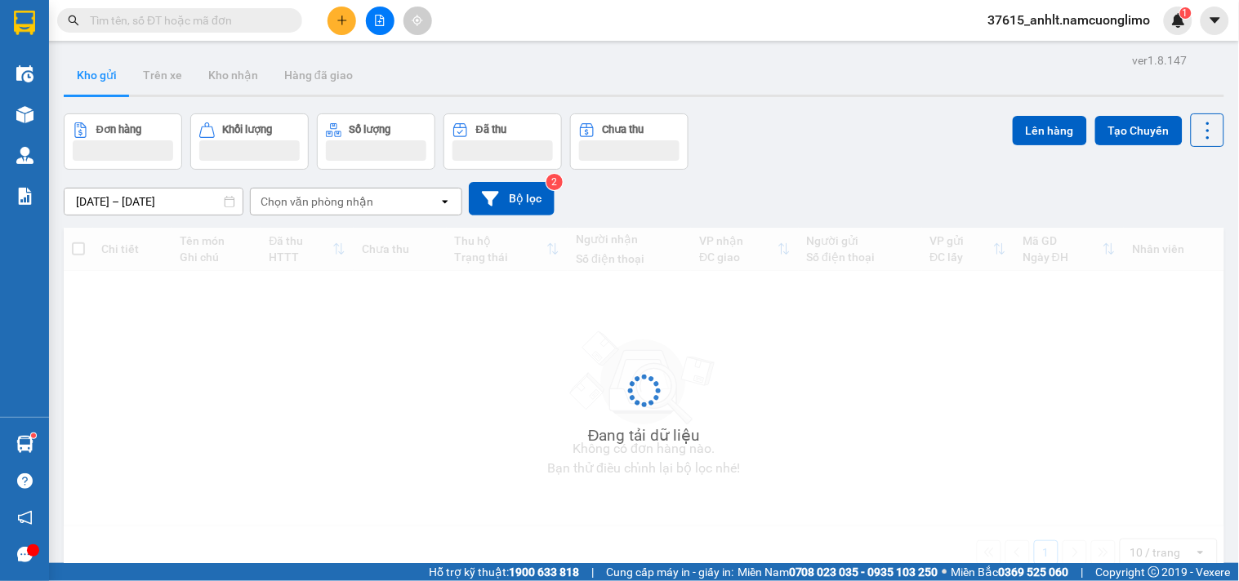
drag, startPoint x: 94, startPoint y: 64, endPoint x: 127, endPoint y: 82, distance: 37.3
click at [93, 63] on button "Kho gửi" at bounding box center [97, 75] width 66 height 39
